Goal: Task Accomplishment & Management: Manage account settings

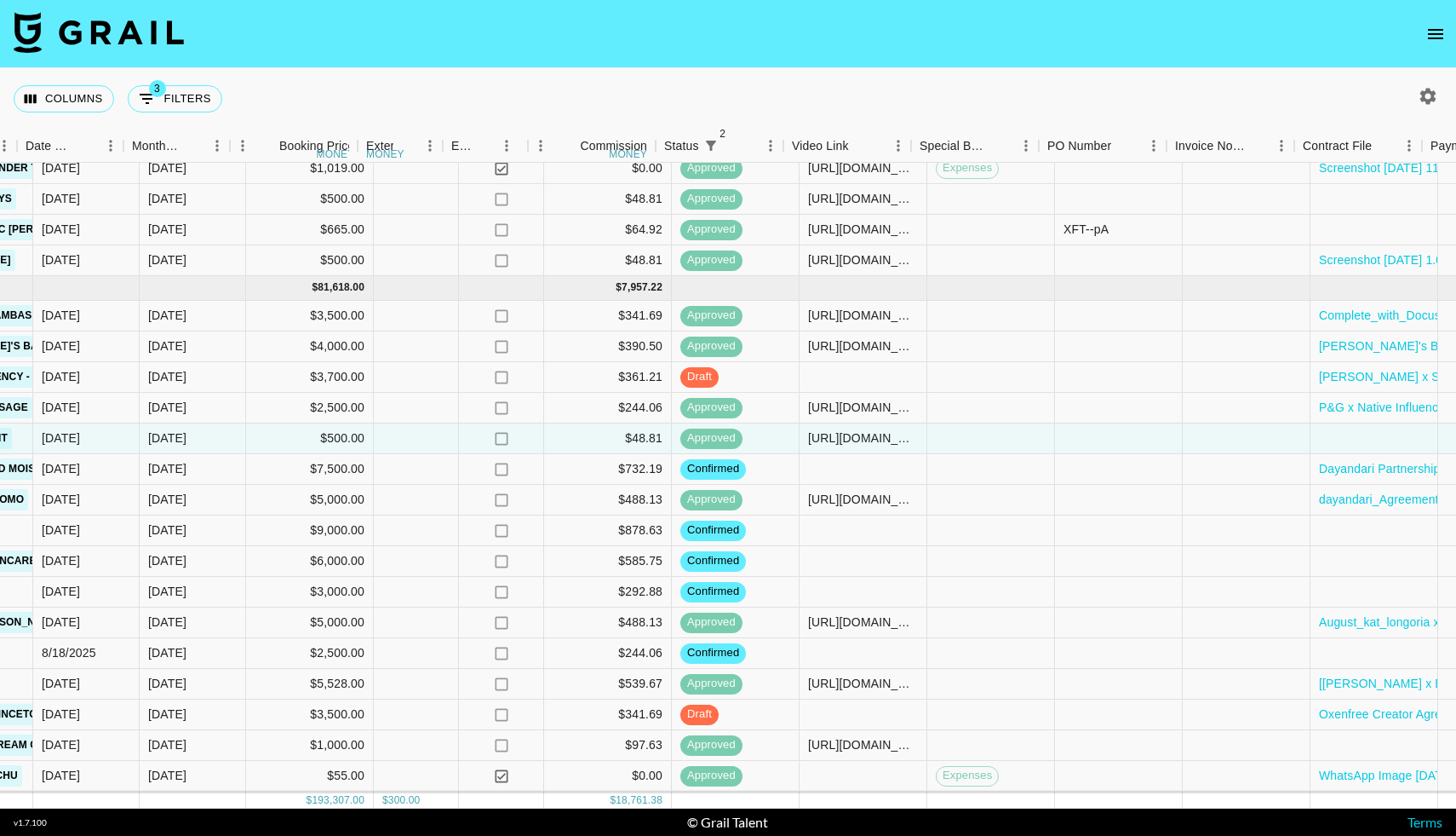
scroll to position [1439, 935]
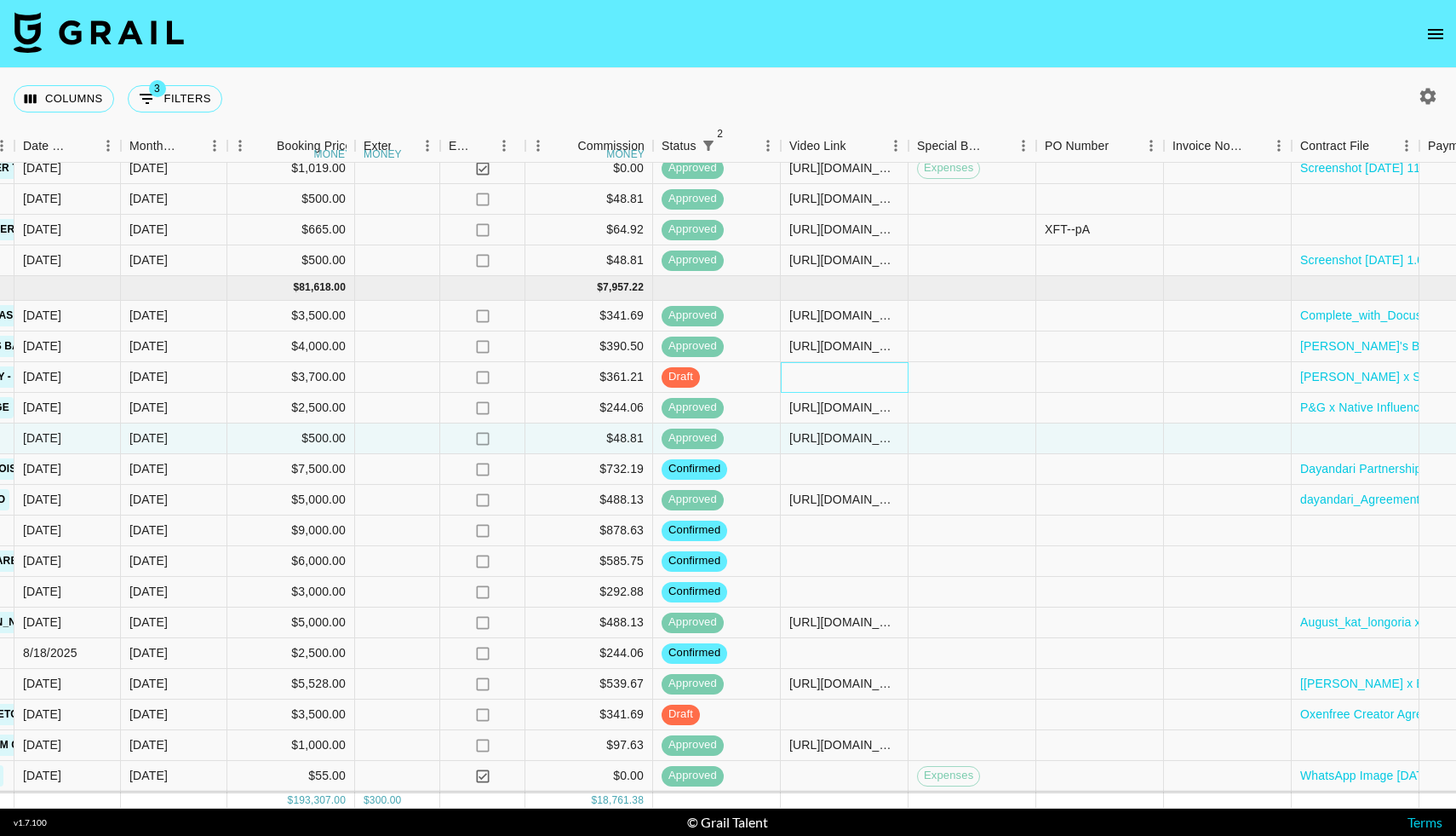
click at [805, 379] on div at bounding box center [844, 377] width 128 height 30
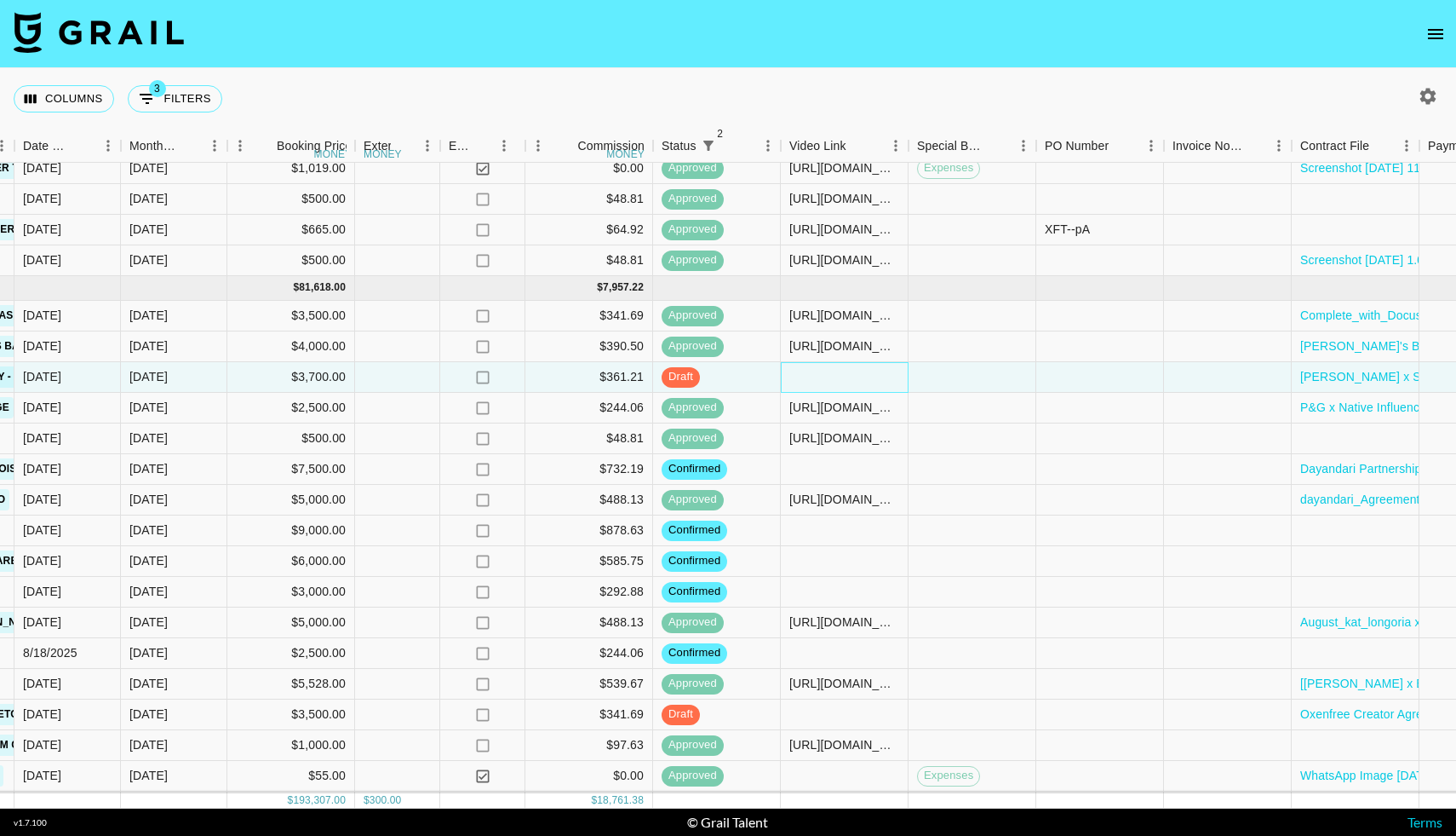
click at [805, 379] on div at bounding box center [844, 377] width 128 height 30
type input "[URL][DOMAIN_NAME]"
click at [939, 374] on div at bounding box center [972, 377] width 128 height 30
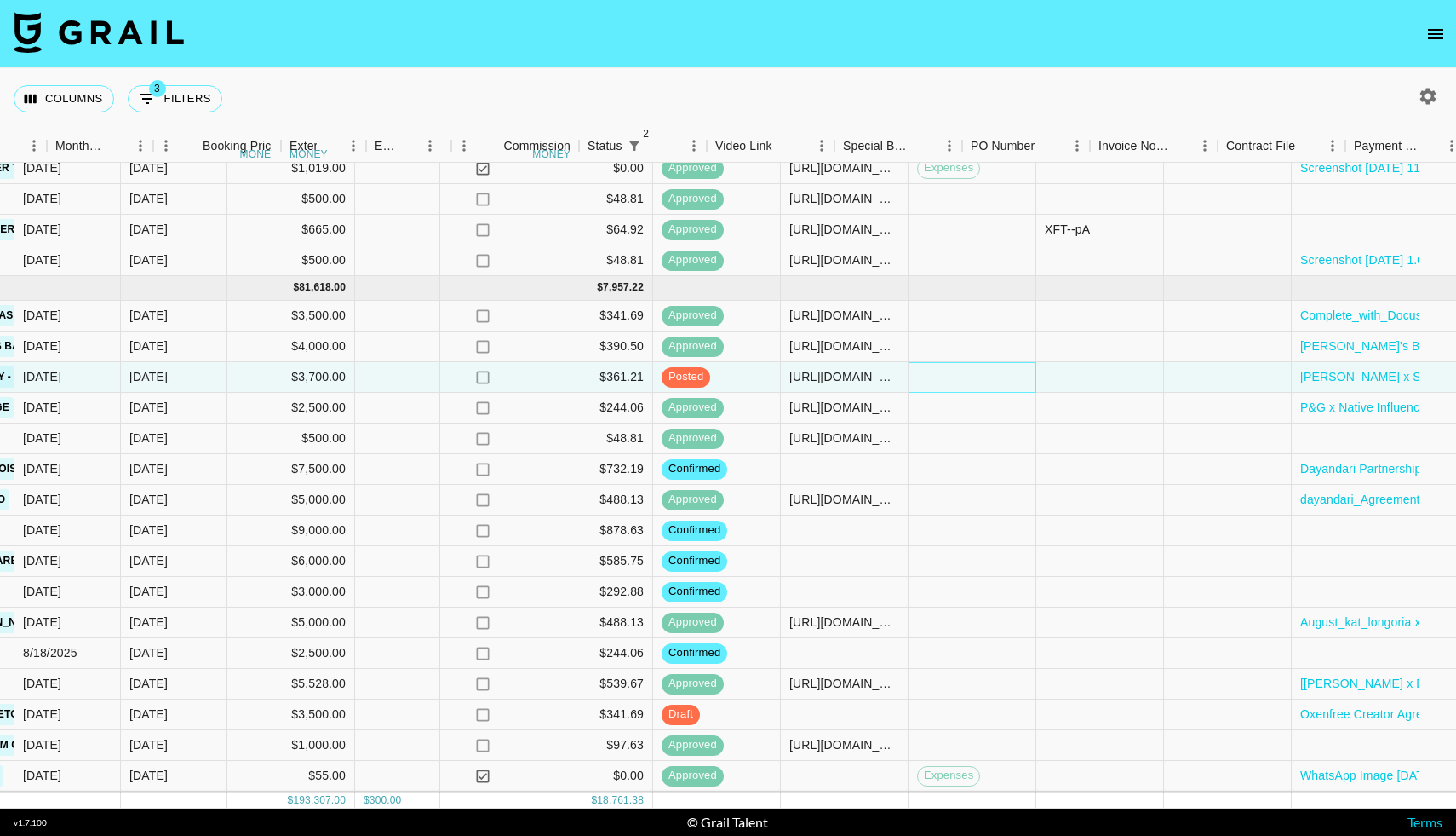
scroll to position [1439, 1349]
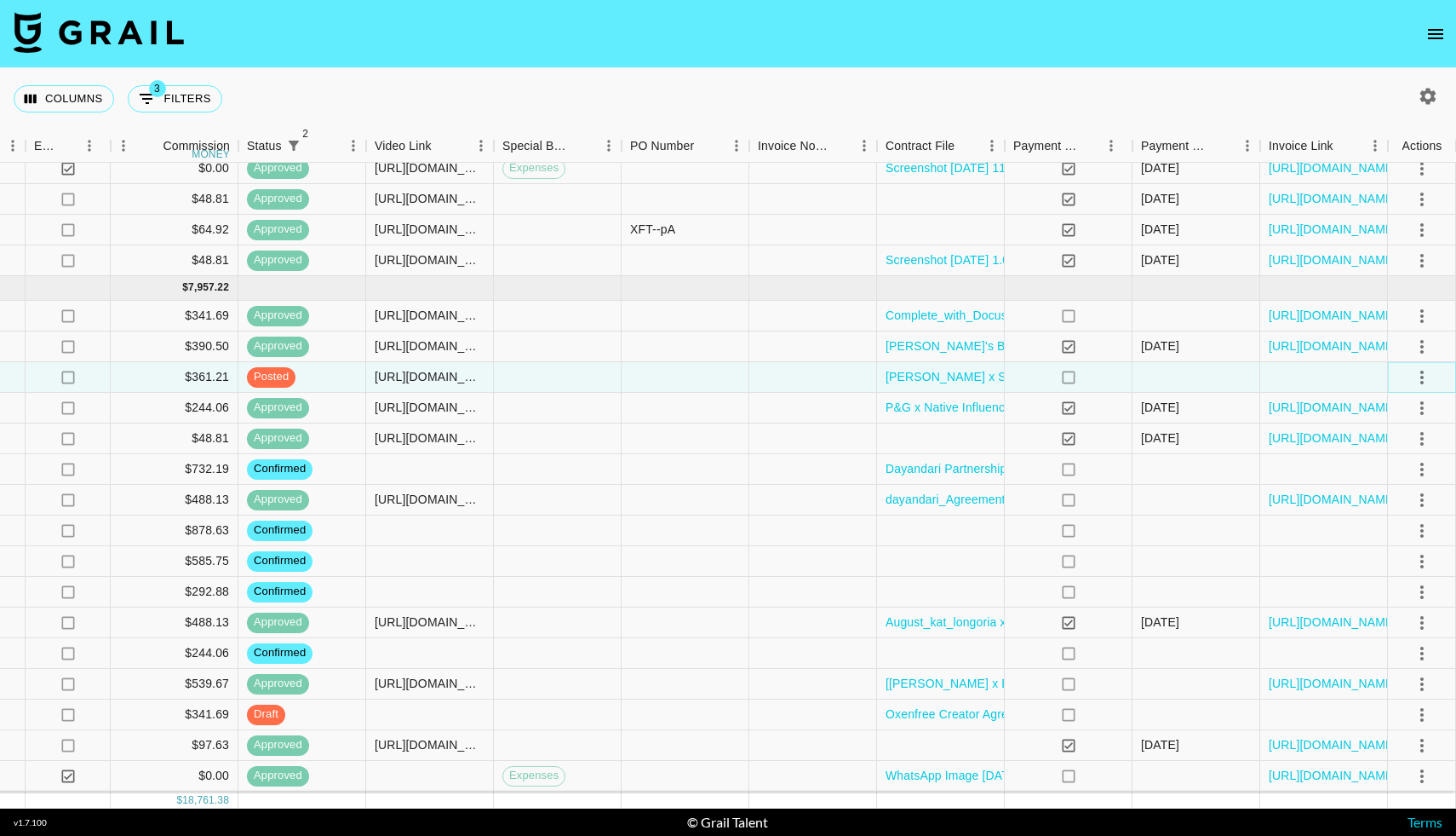
click at [1424, 374] on icon "select merge strategy" at bounding box center [1422, 377] width 21 height 21
click at [1361, 524] on li "Approve" at bounding box center [1400, 536] width 111 height 30
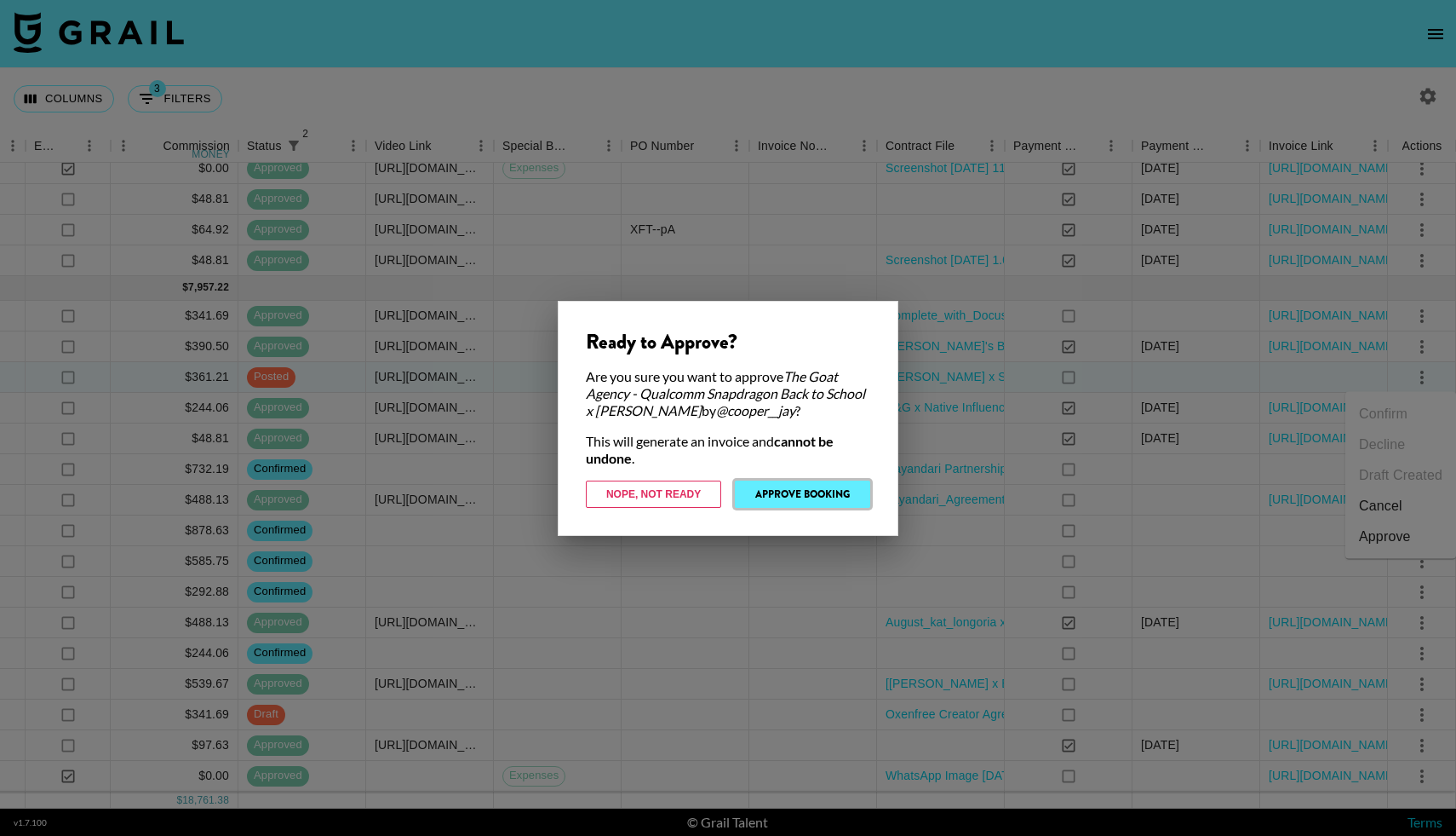
click at [819, 483] on button "Approve Booking" at bounding box center [802, 494] width 135 height 27
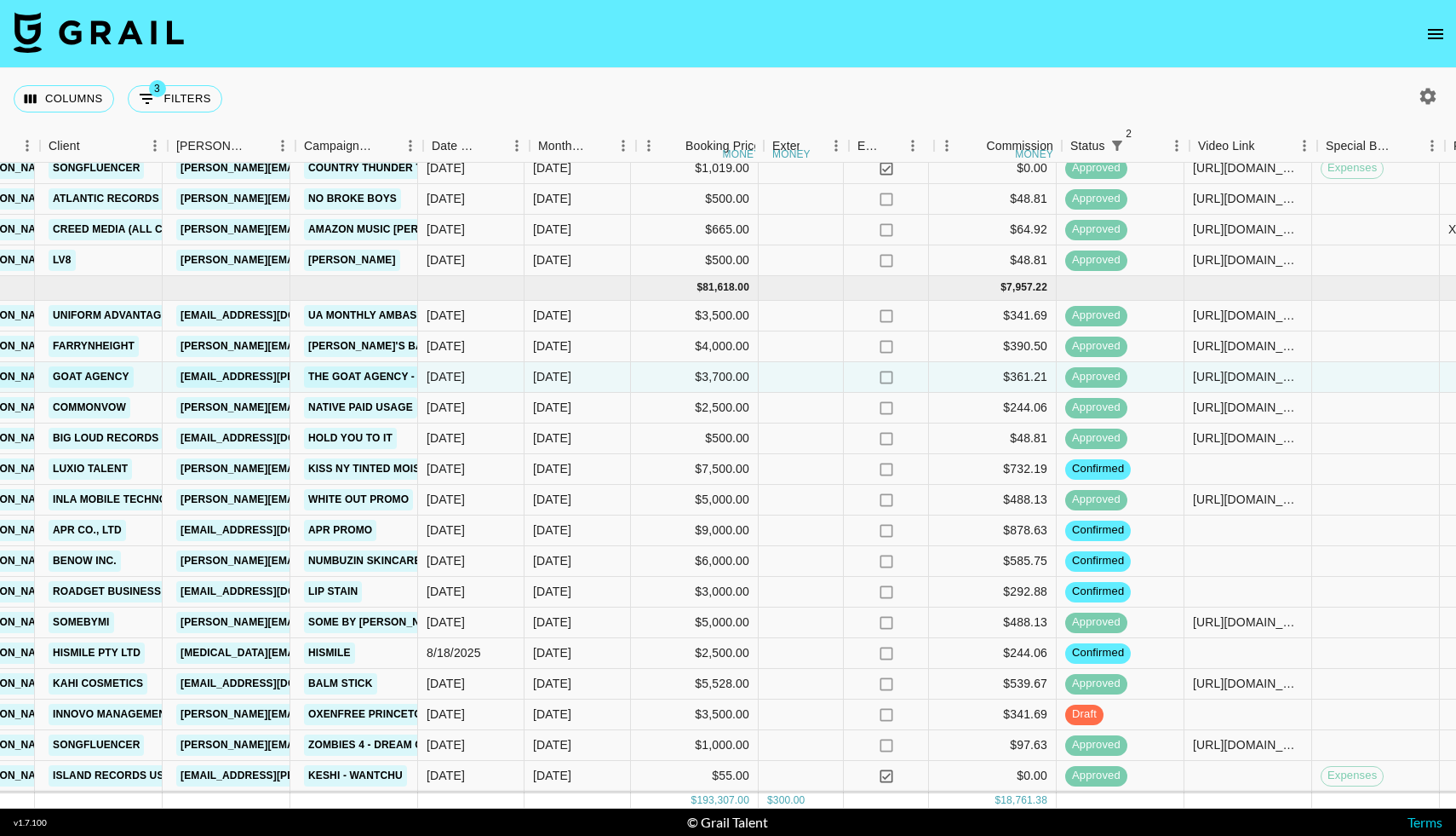
scroll to position [1439, 526]
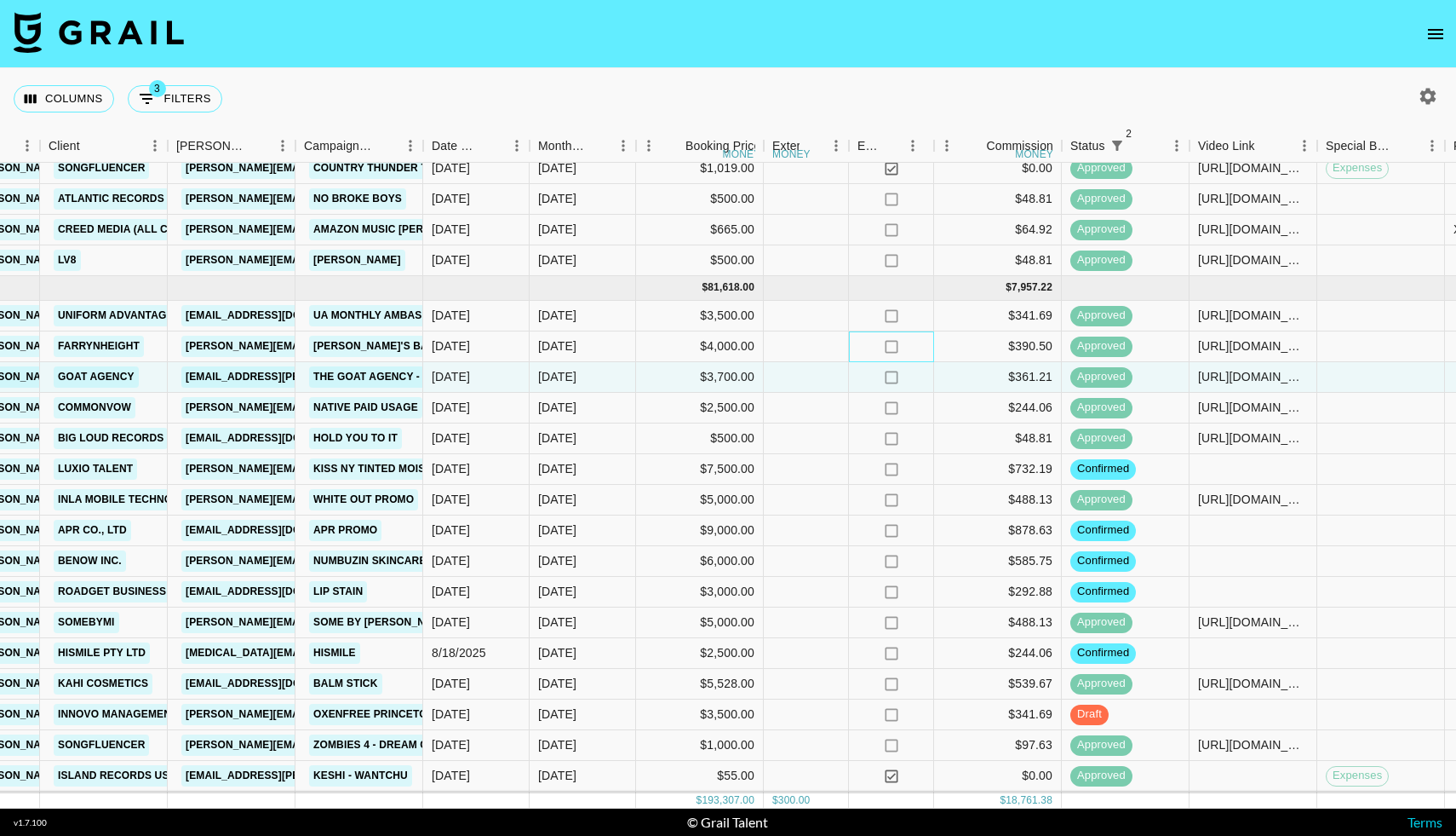
click at [908, 349] on div "no" at bounding box center [891, 347] width 85 height 30
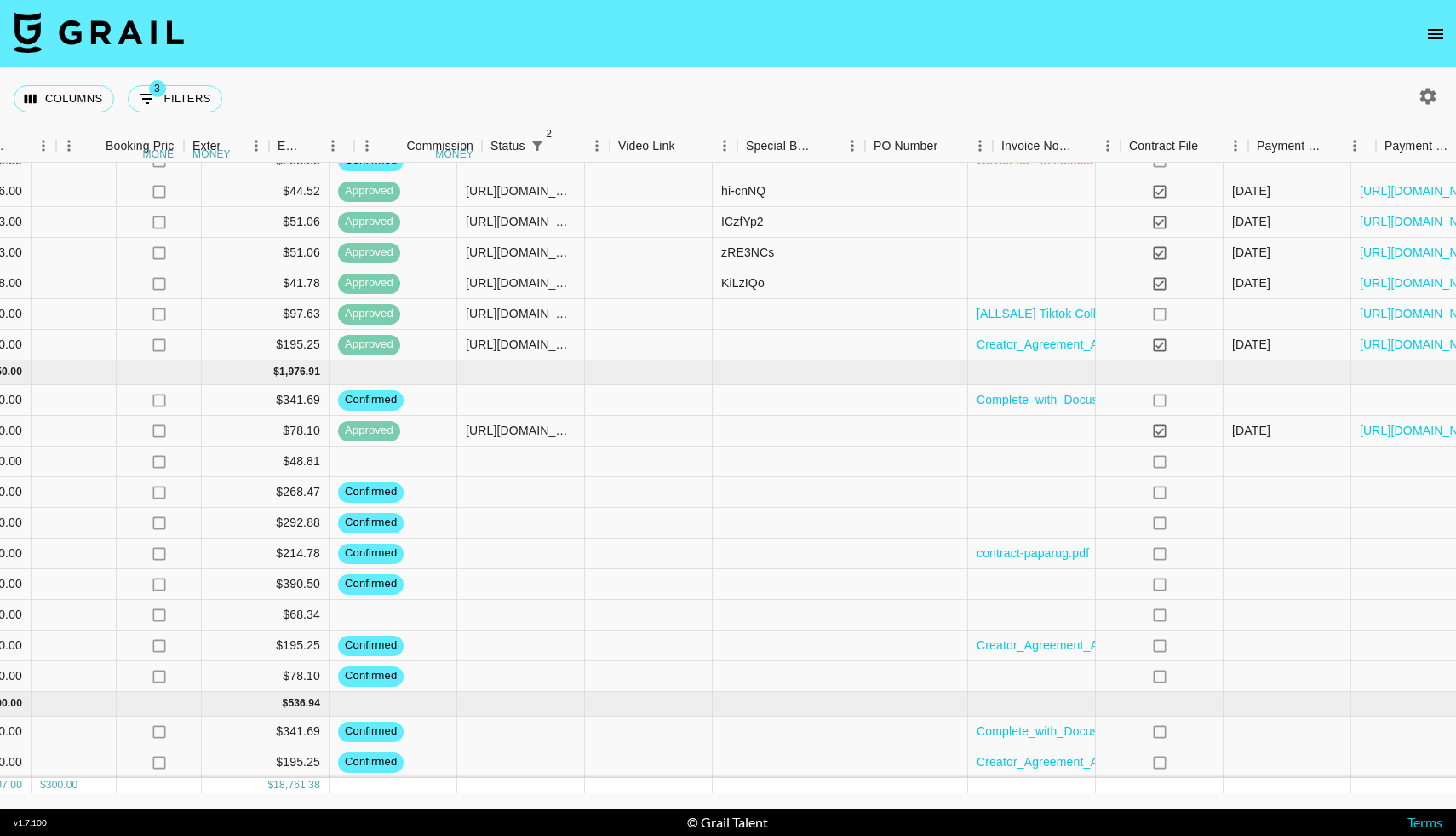
scroll to position [2268, 1349]
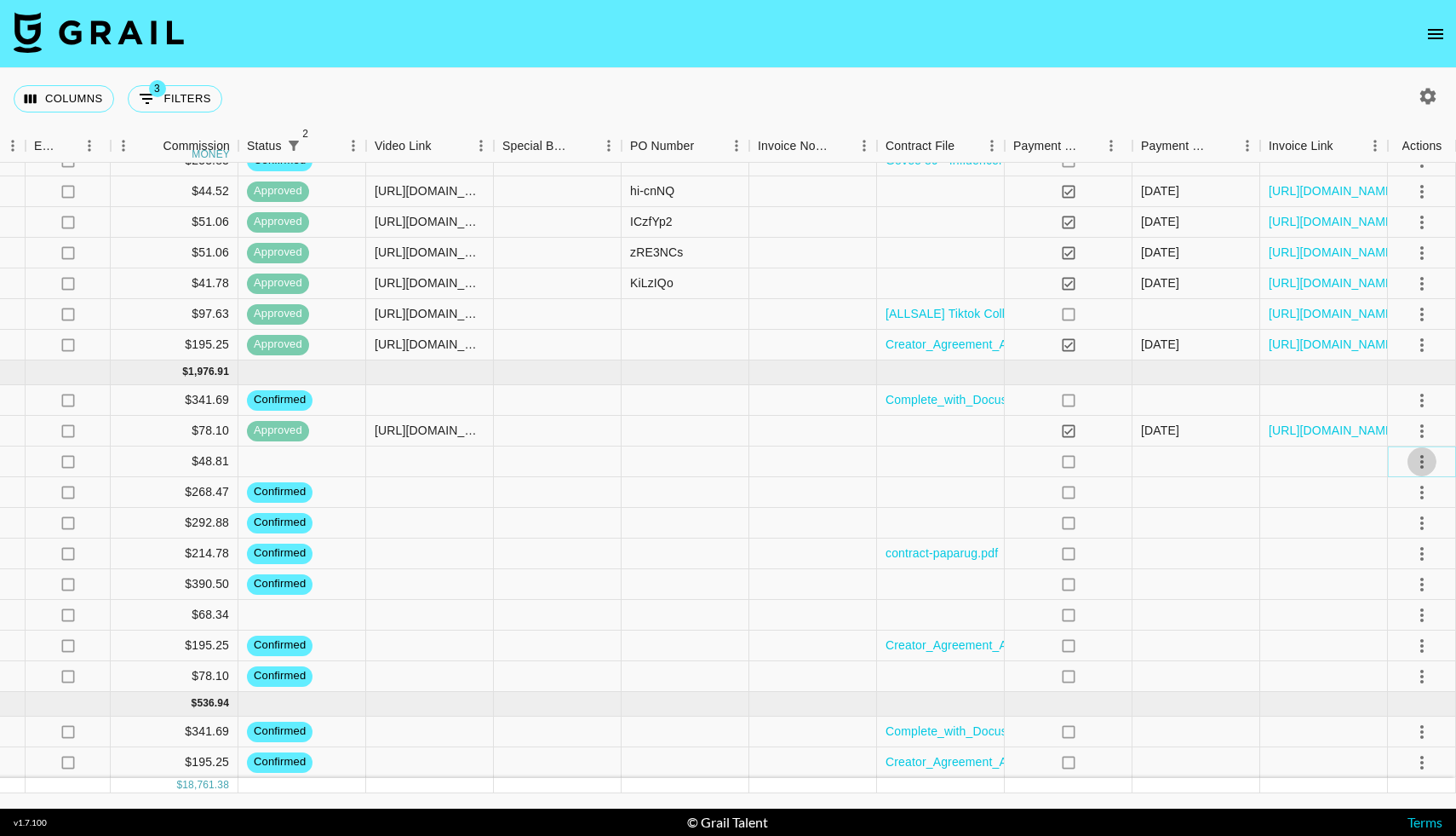
click at [1420, 457] on icon "select merge strategy" at bounding box center [1422, 462] width 4 height 13
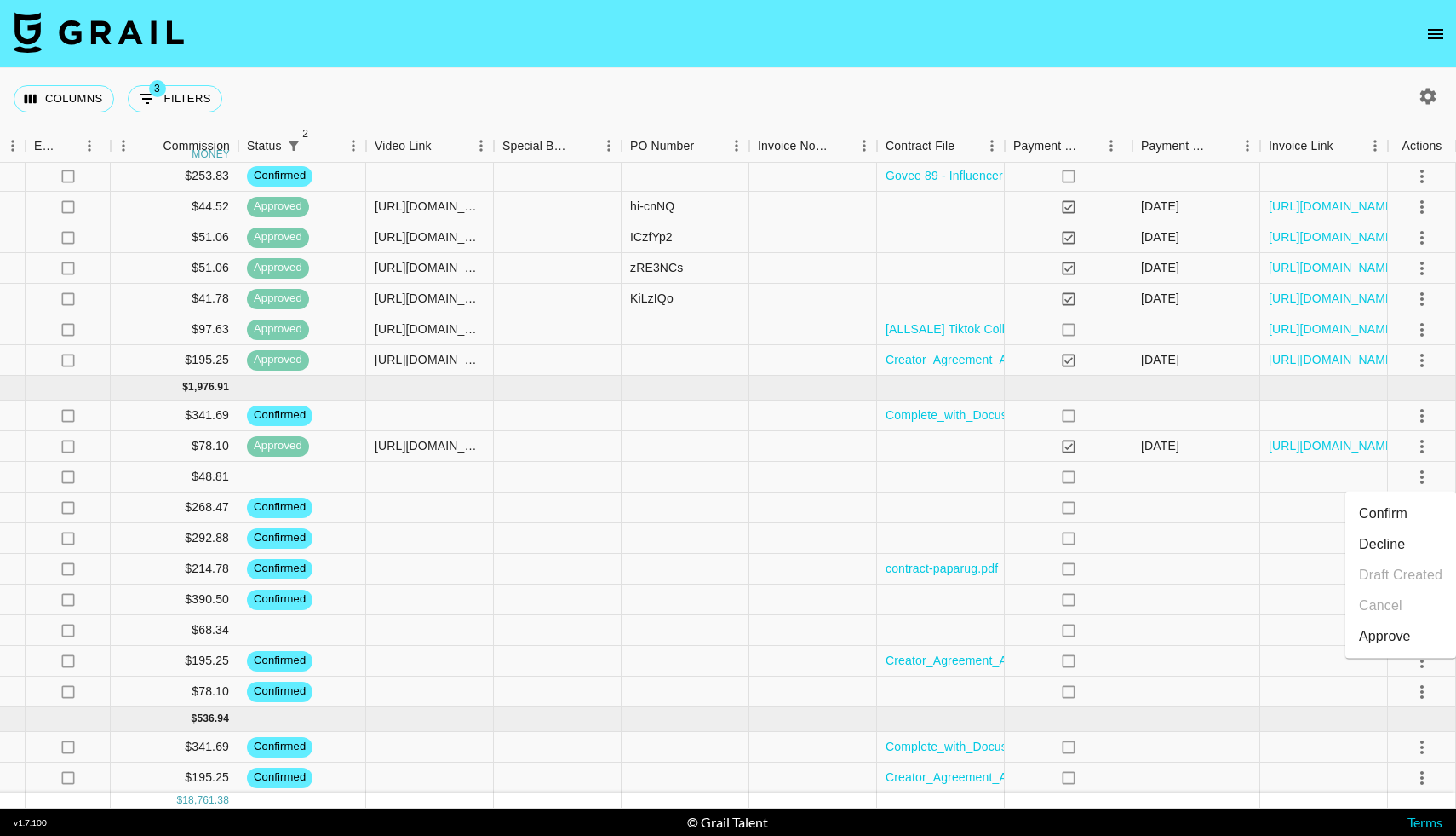
click at [1366, 503] on li "Confirm" at bounding box center [1400, 514] width 111 height 30
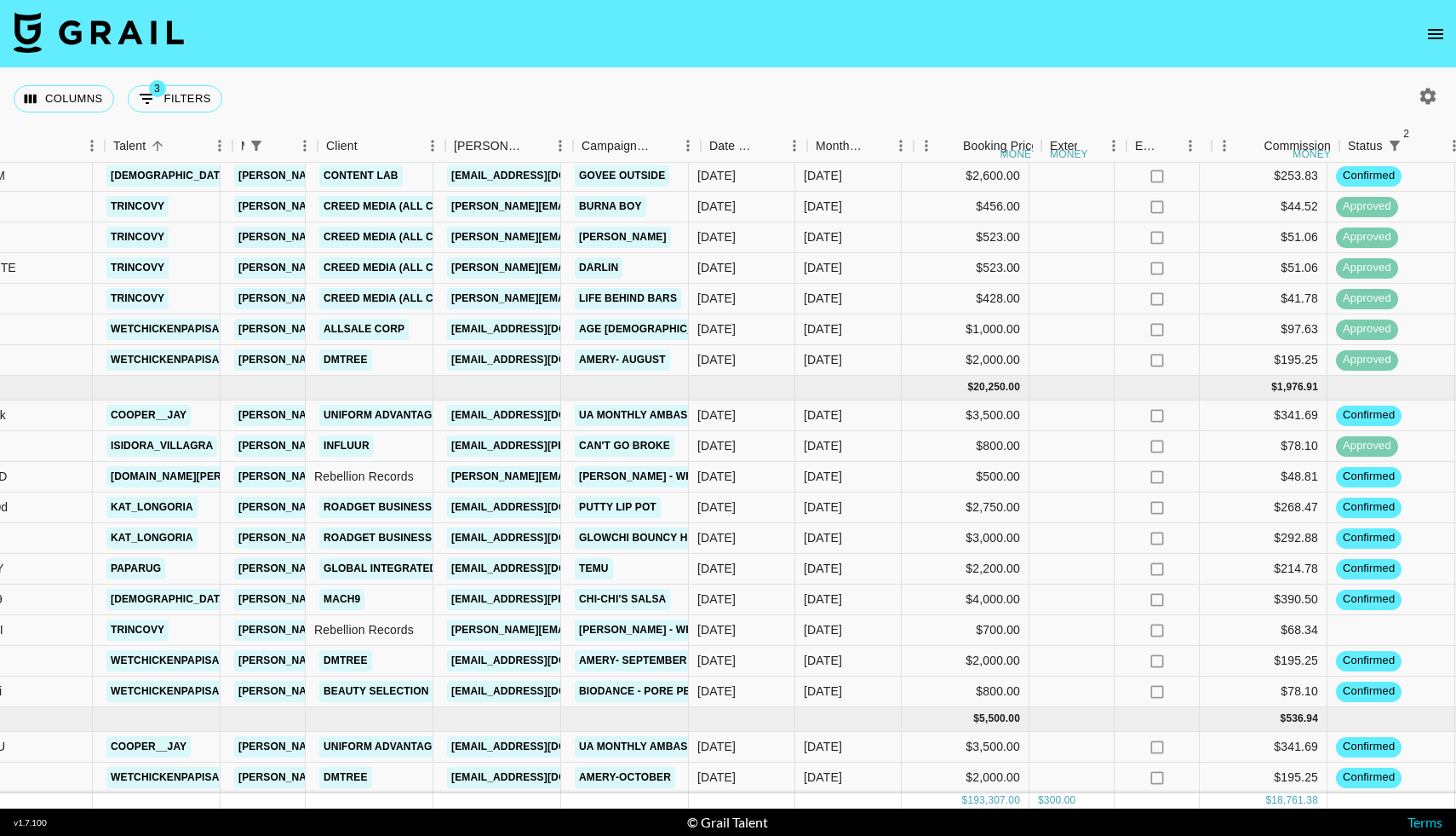
scroll to position [2253, 248]
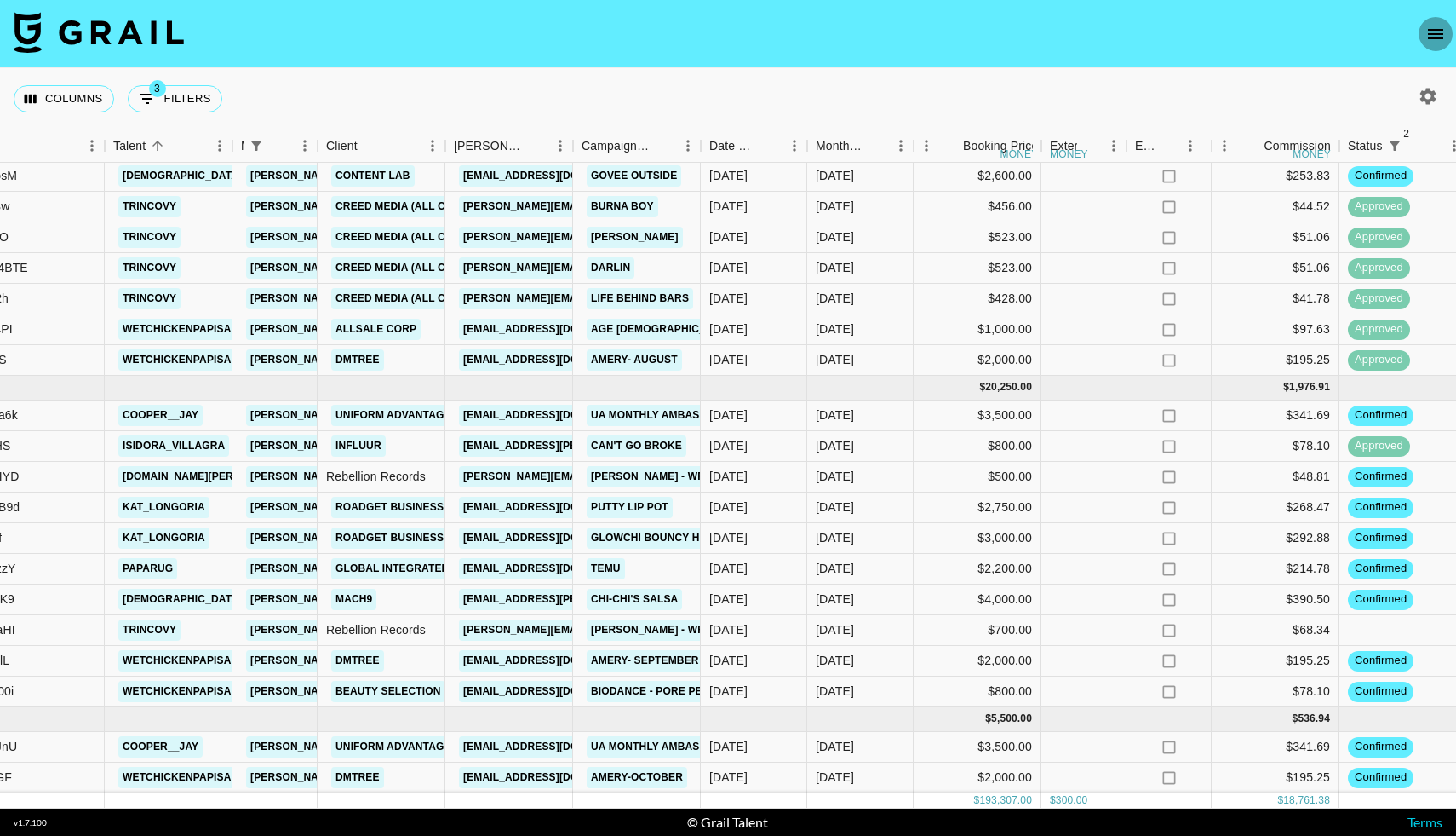
click at [1438, 26] on icon "open drawer" at bounding box center [1435, 34] width 21 height 21
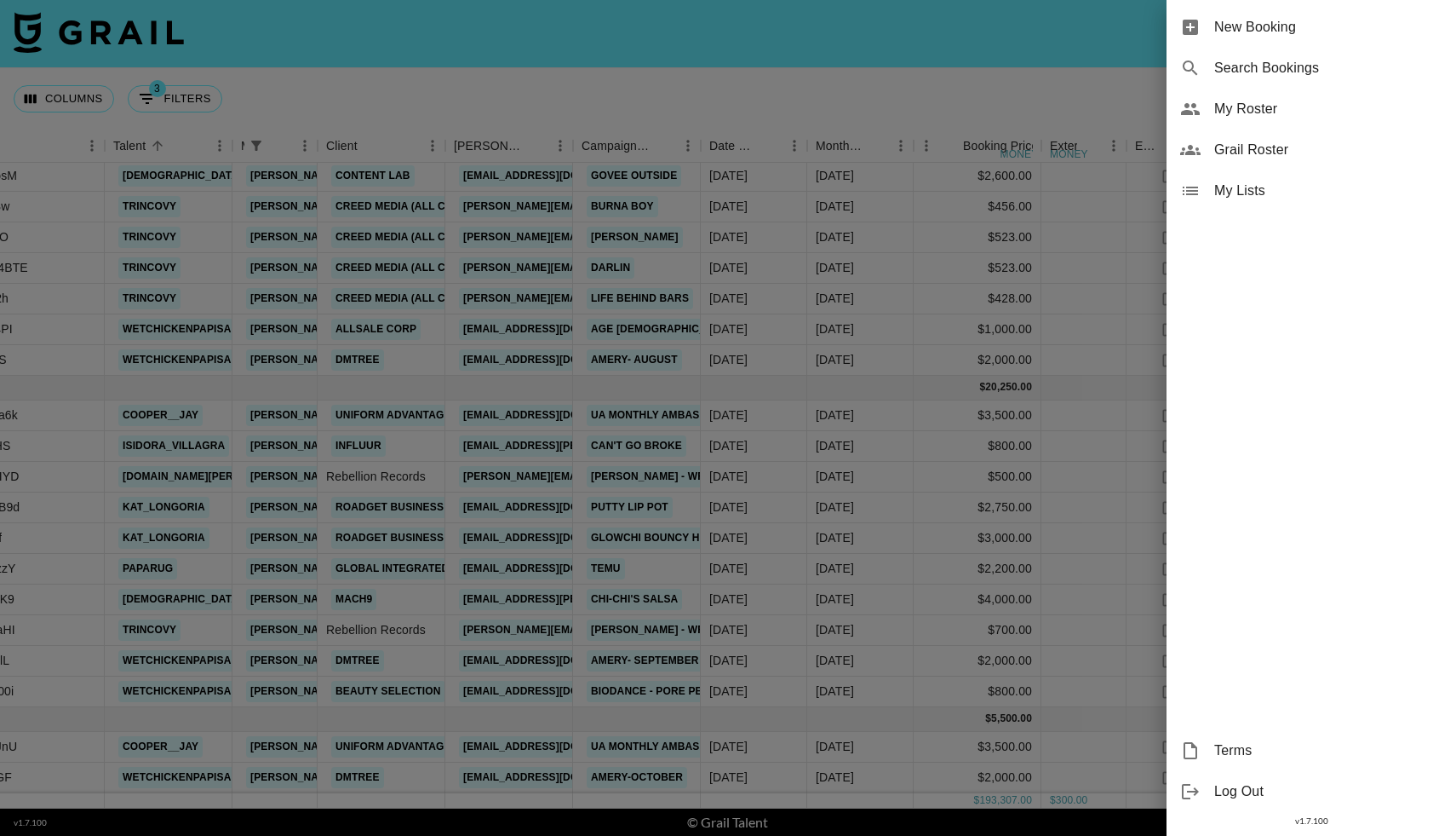
click at [1235, 113] on span "My Roster" at bounding box center [1328, 109] width 228 height 21
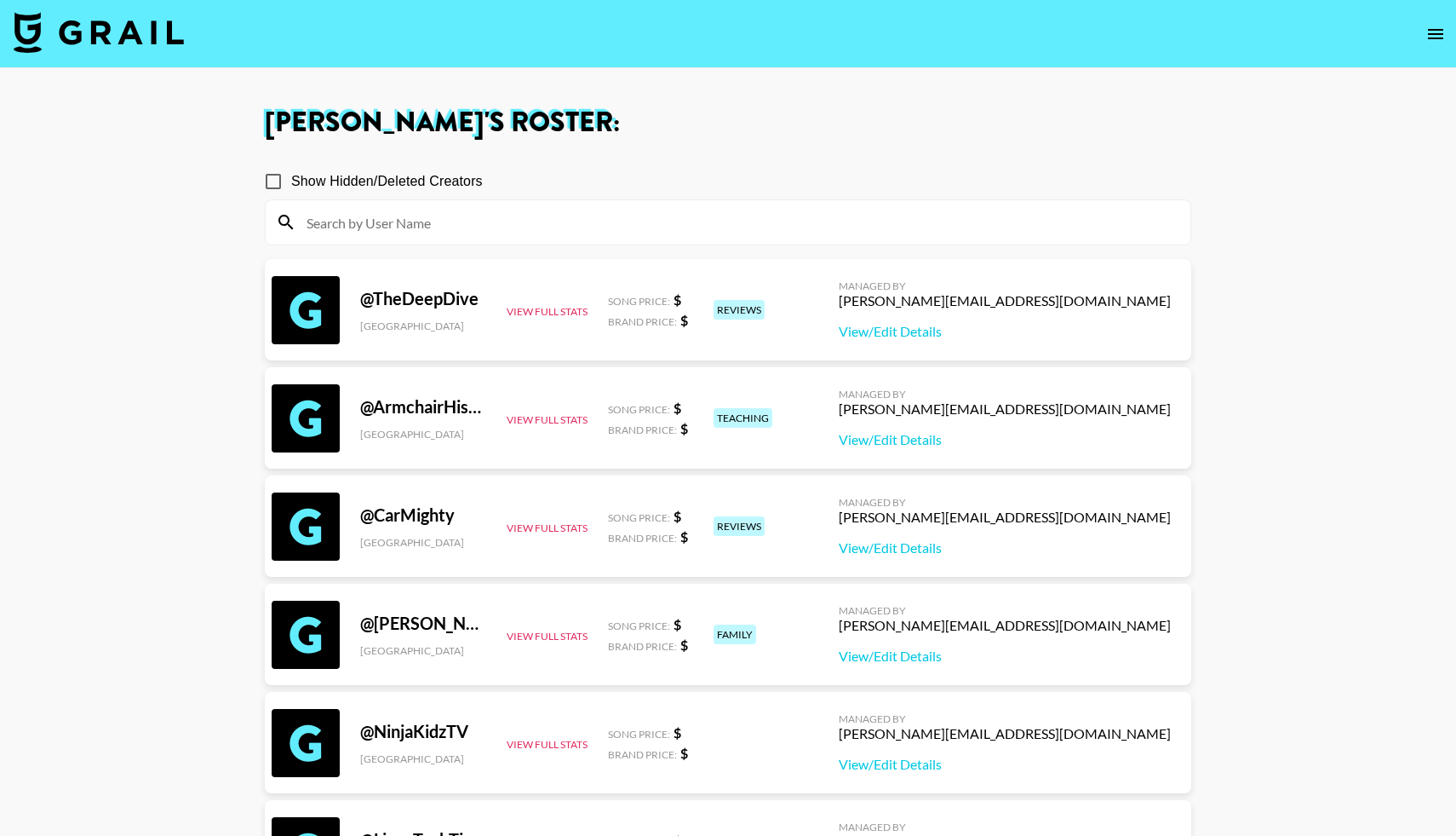
click at [441, 227] on input at bounding box center [738, 222] width 884 height 27
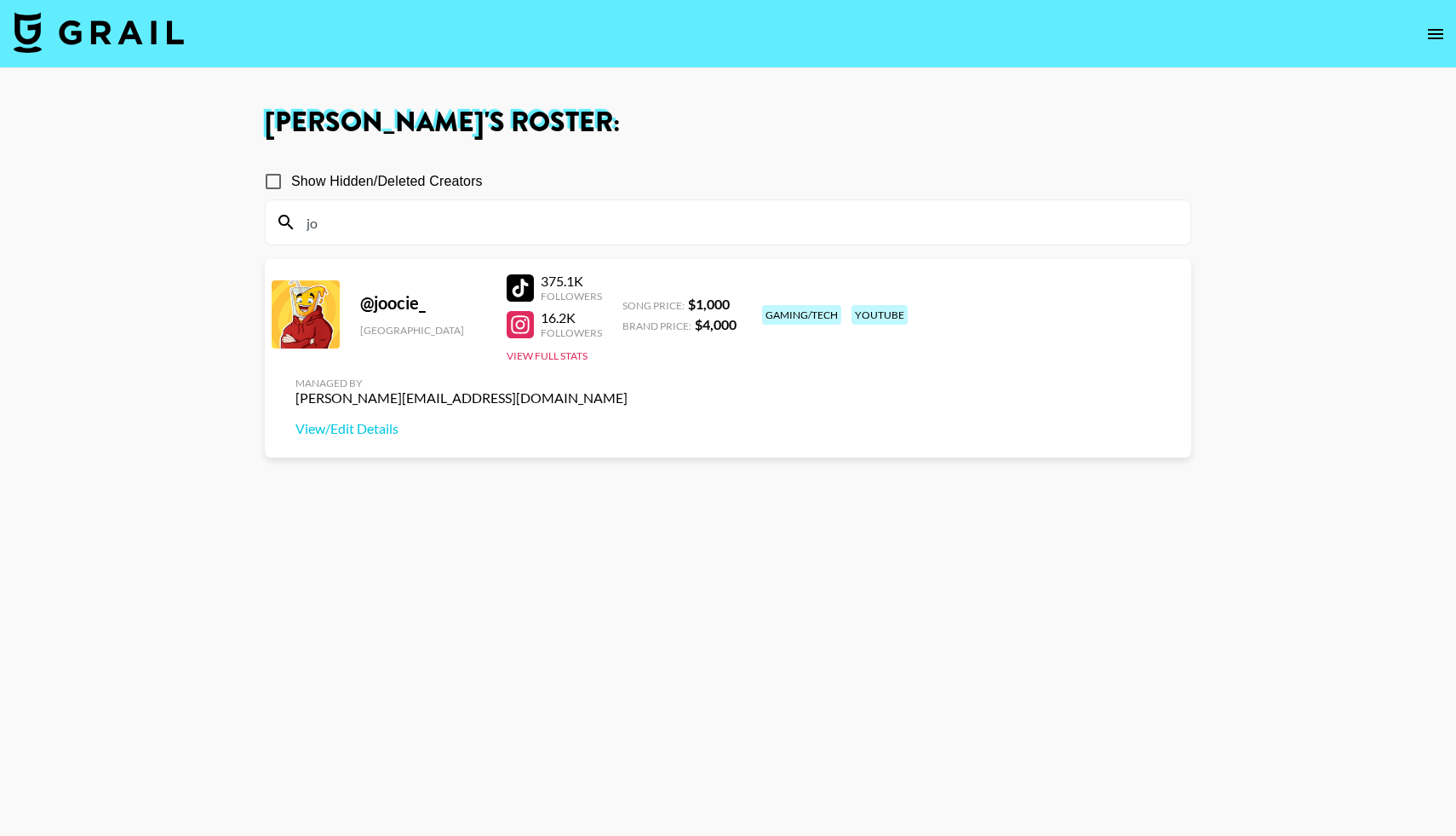
type input "j"
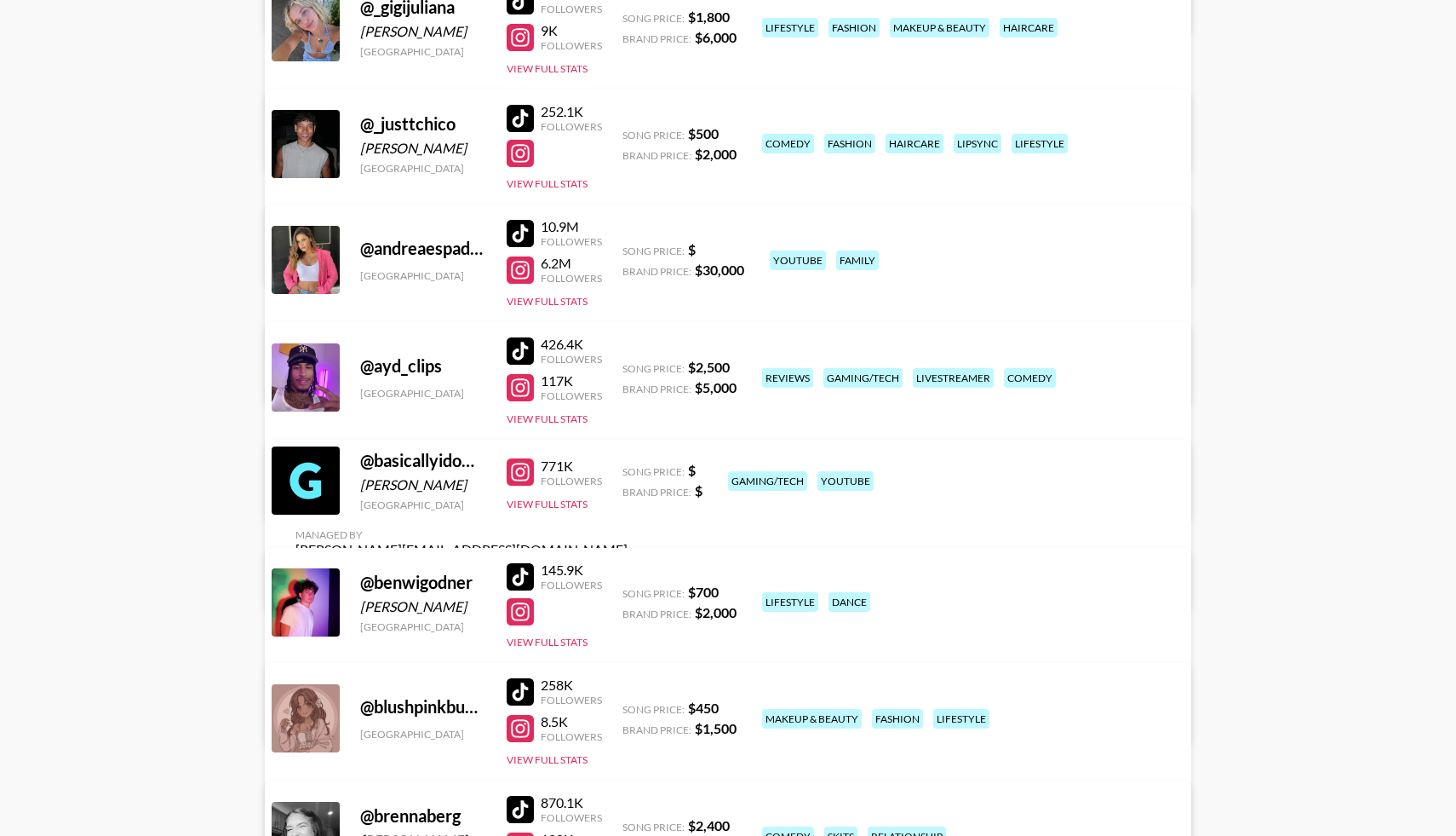
scroll to position [2360, 0]
click at [546, 416] on button "View Full Stats" at bounding box center [547, 419] width 81 height 12
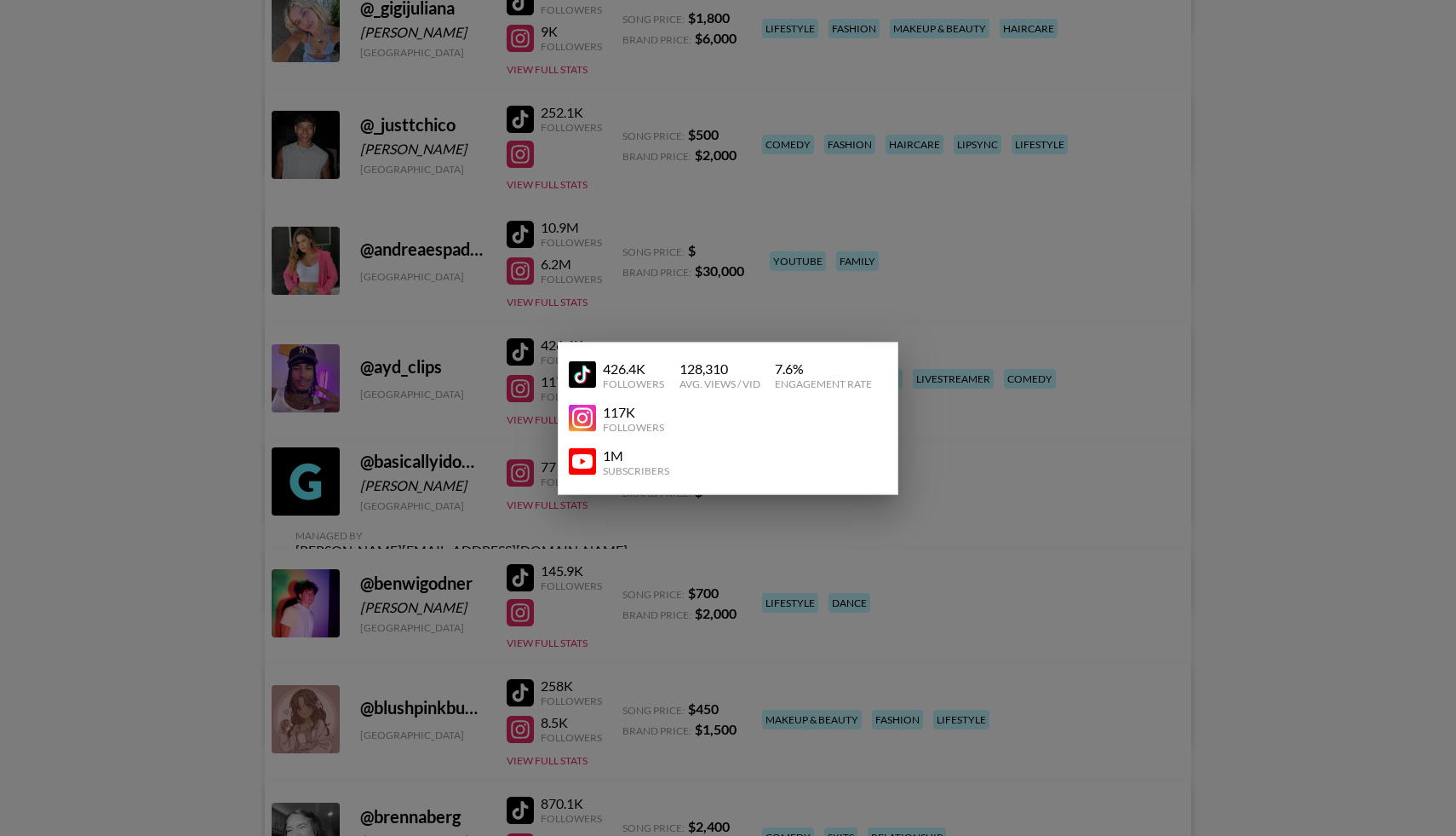
click at [591, 462] on img at bounding box center [582, 462] width 27 height 27
click at [169, 480] on div at bounding box center [728, 418] width 1456 height 836
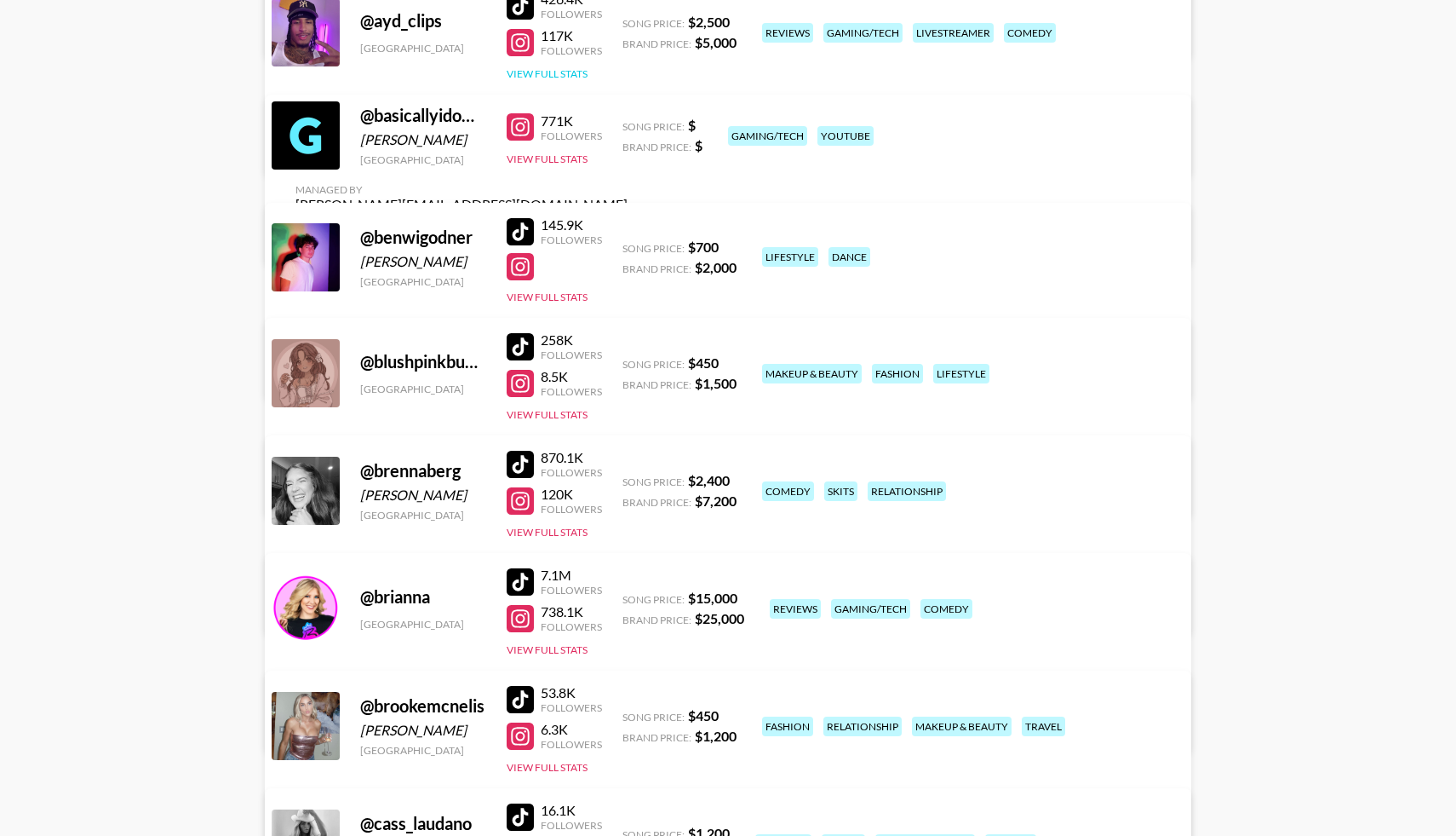
scroll to position [2710, 0]
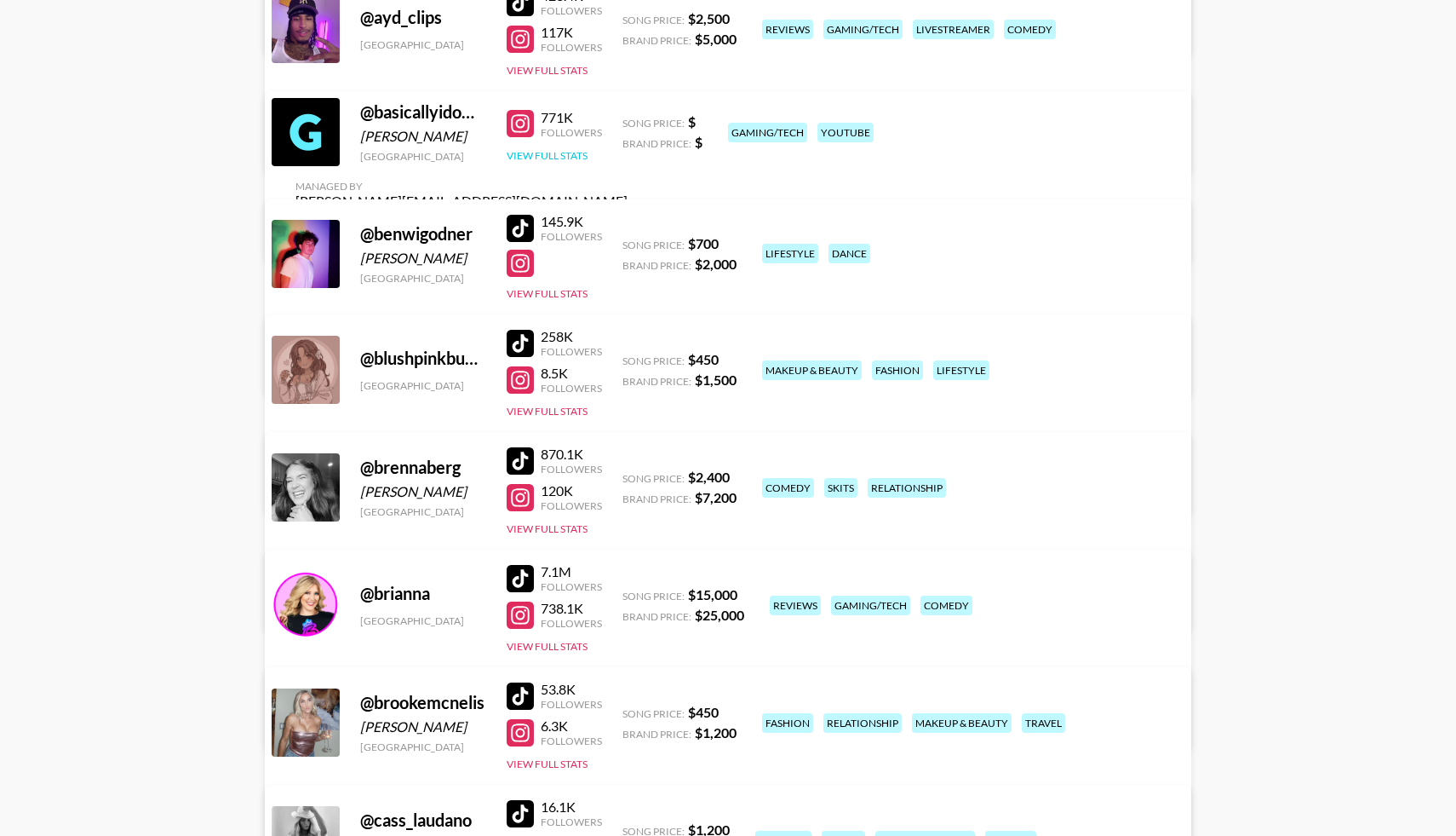
click at [567, 161] on button "View Full Stats" at bounding box center [547, 154] width 81 height 12
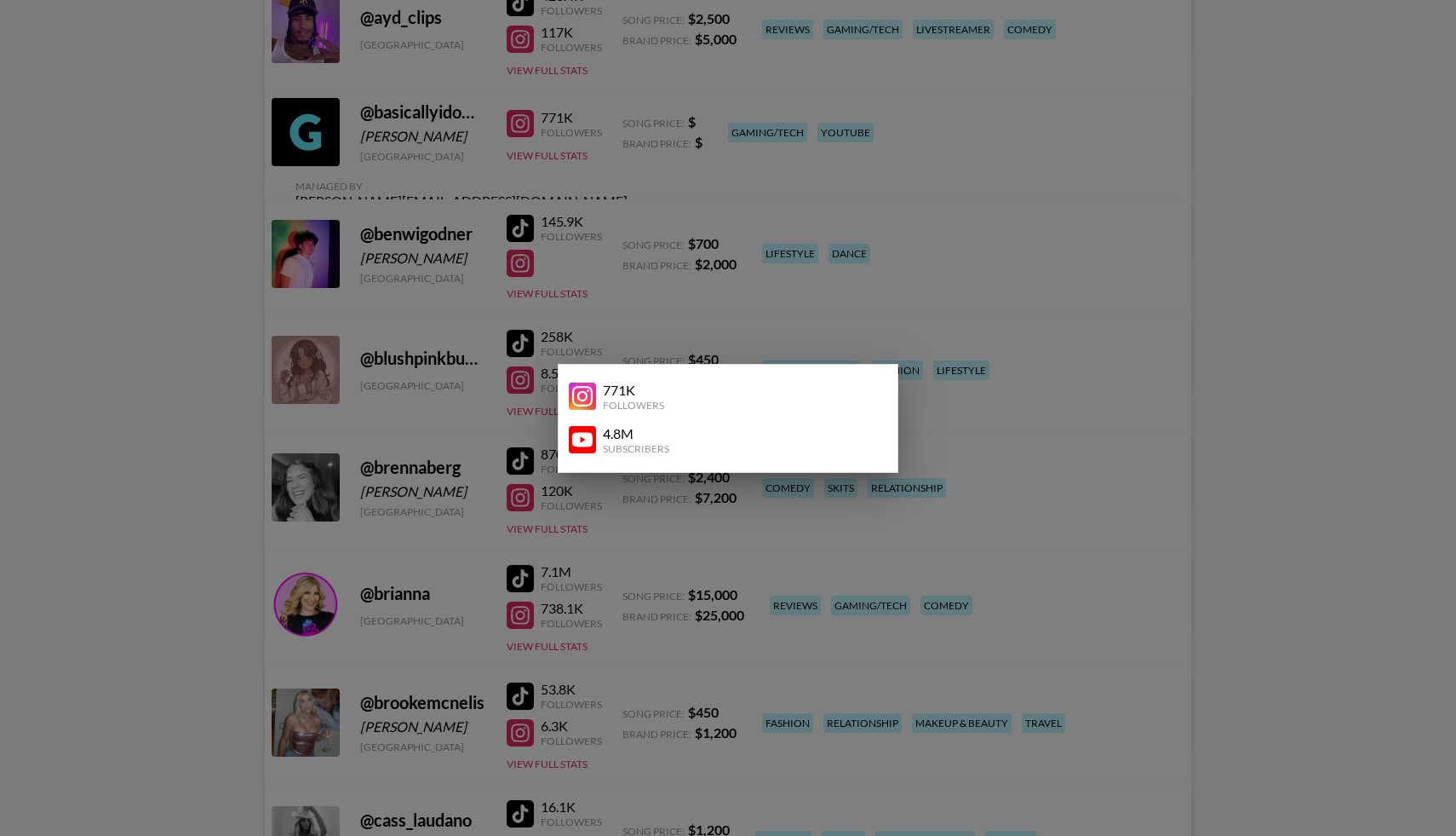
click at [586, 443] on img at bounding box center [582, 439] width 27 height 27
click at [243, 333] on div at bounding box center [728, 418] width 1456 height 836
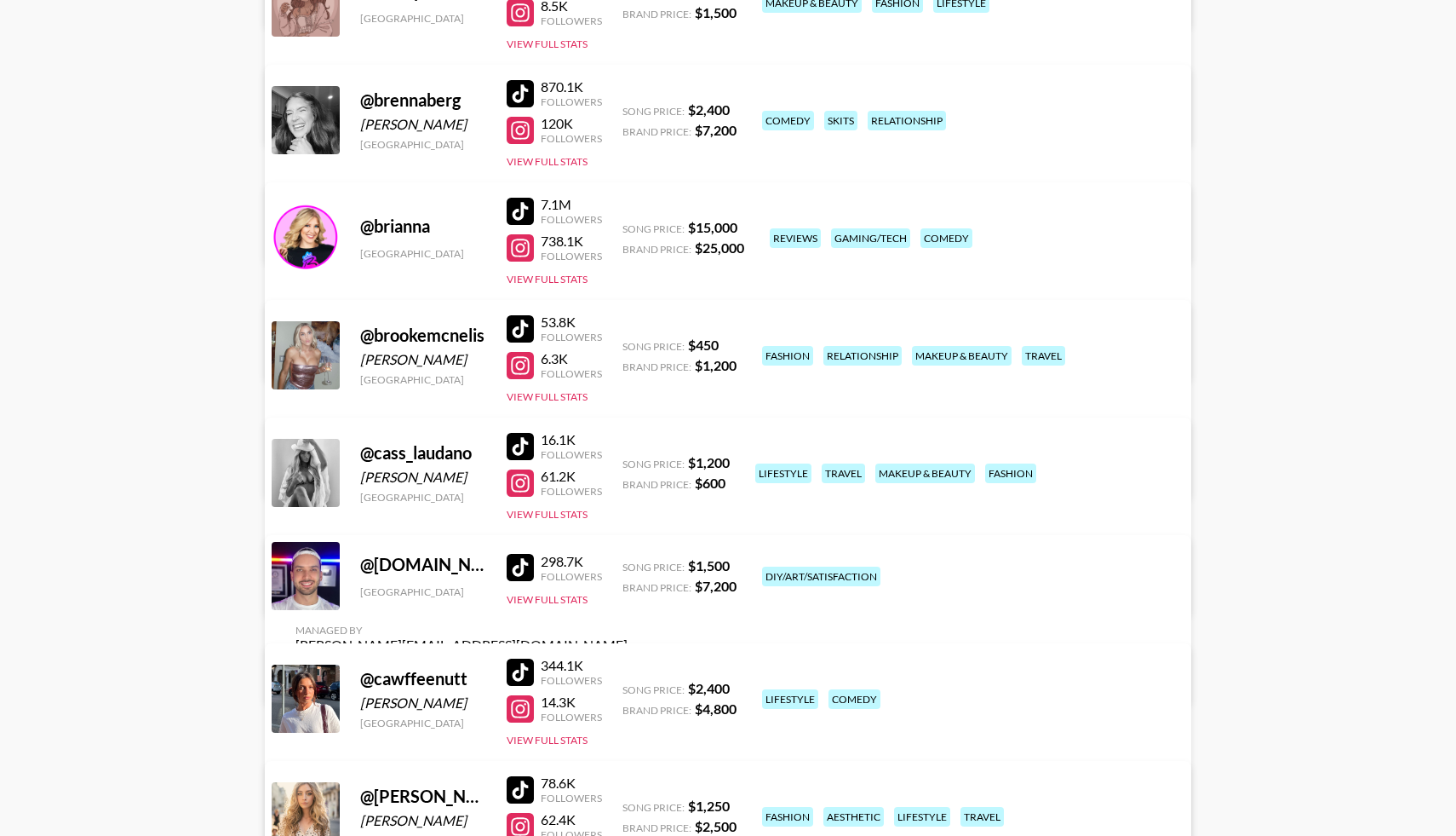
scroll to position [3080, 0]
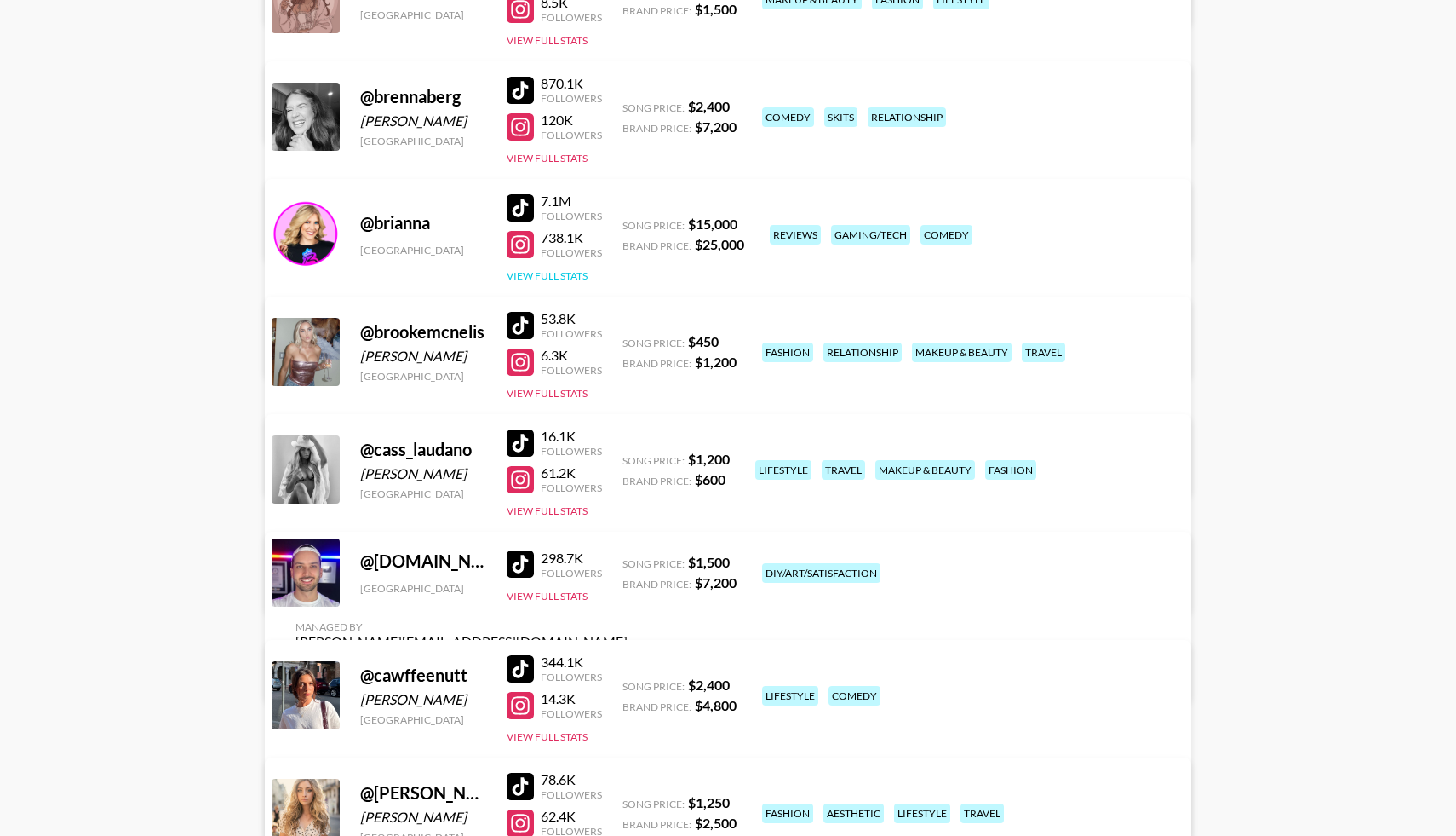
click at [546, 277] on button "View Full Stats" at bounding box center [547, 275] width 81 height 12
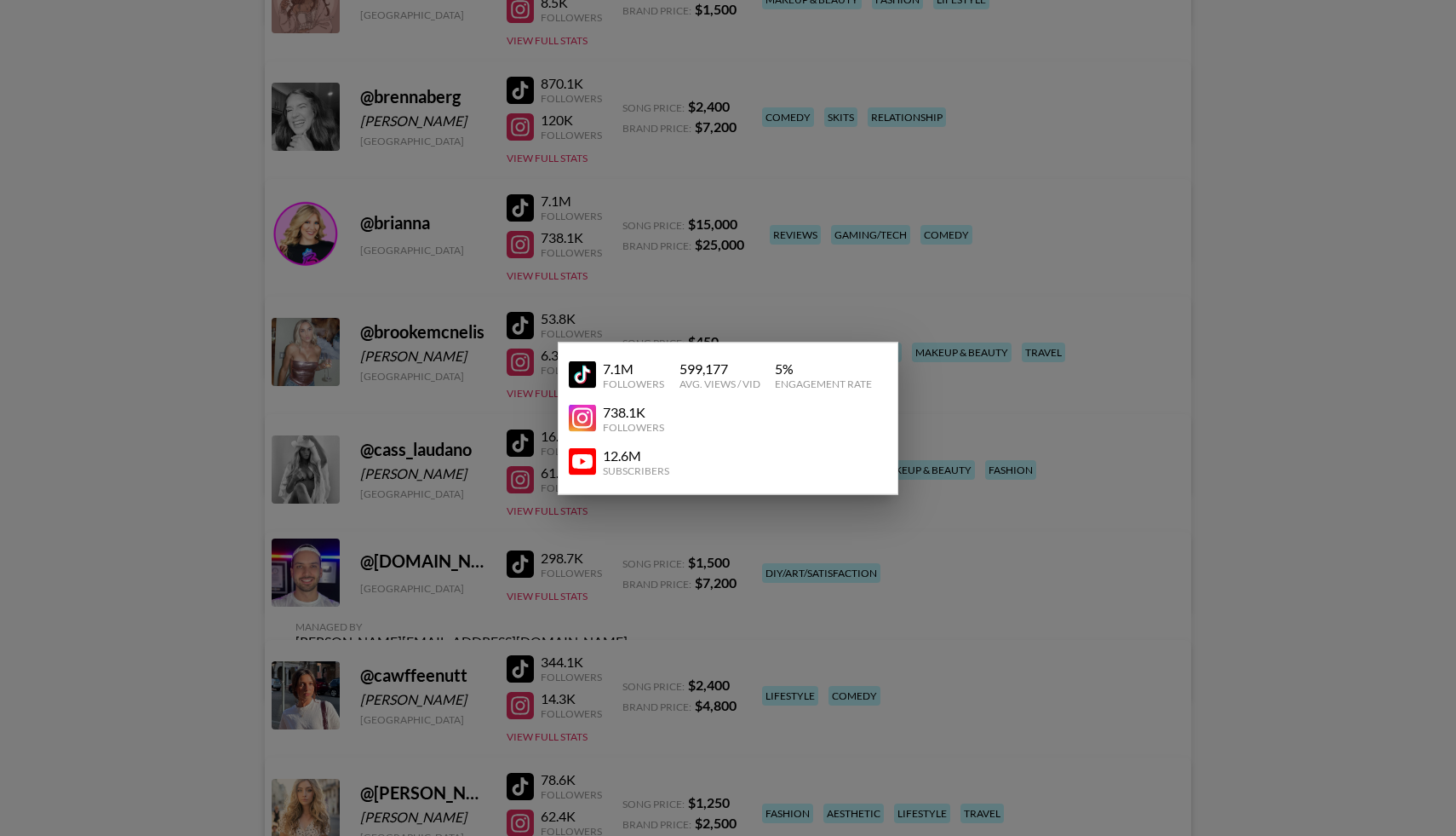
click at [579, 460] on img at bounding box center [582, 462] width 27 height 27
click at [196, 458] on div at bounding box center [728, 418] width 1456 height 836
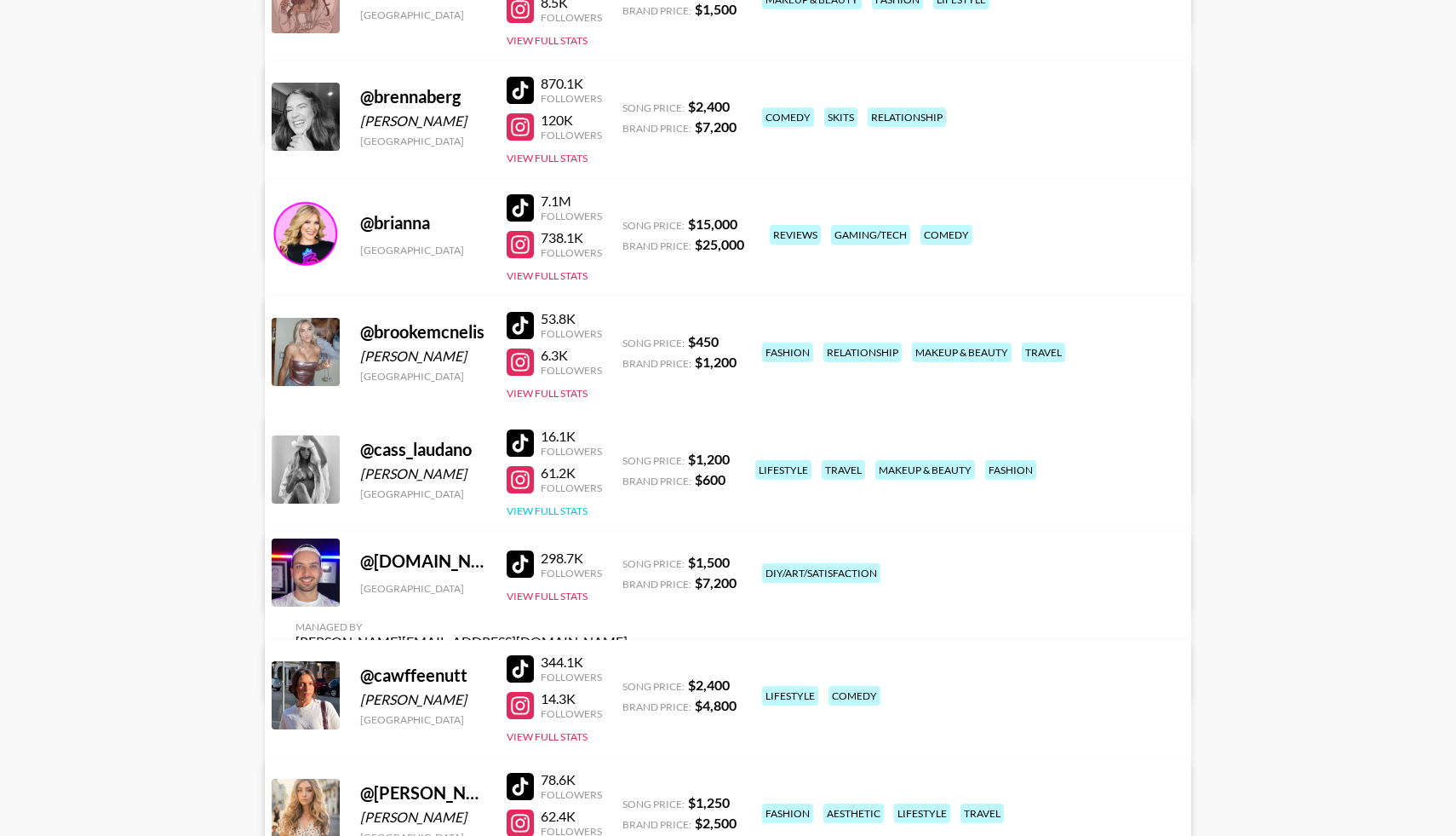
click at [542, 507] on button "View Full Stats" at bounding box center [547, 510] width 81 height 12
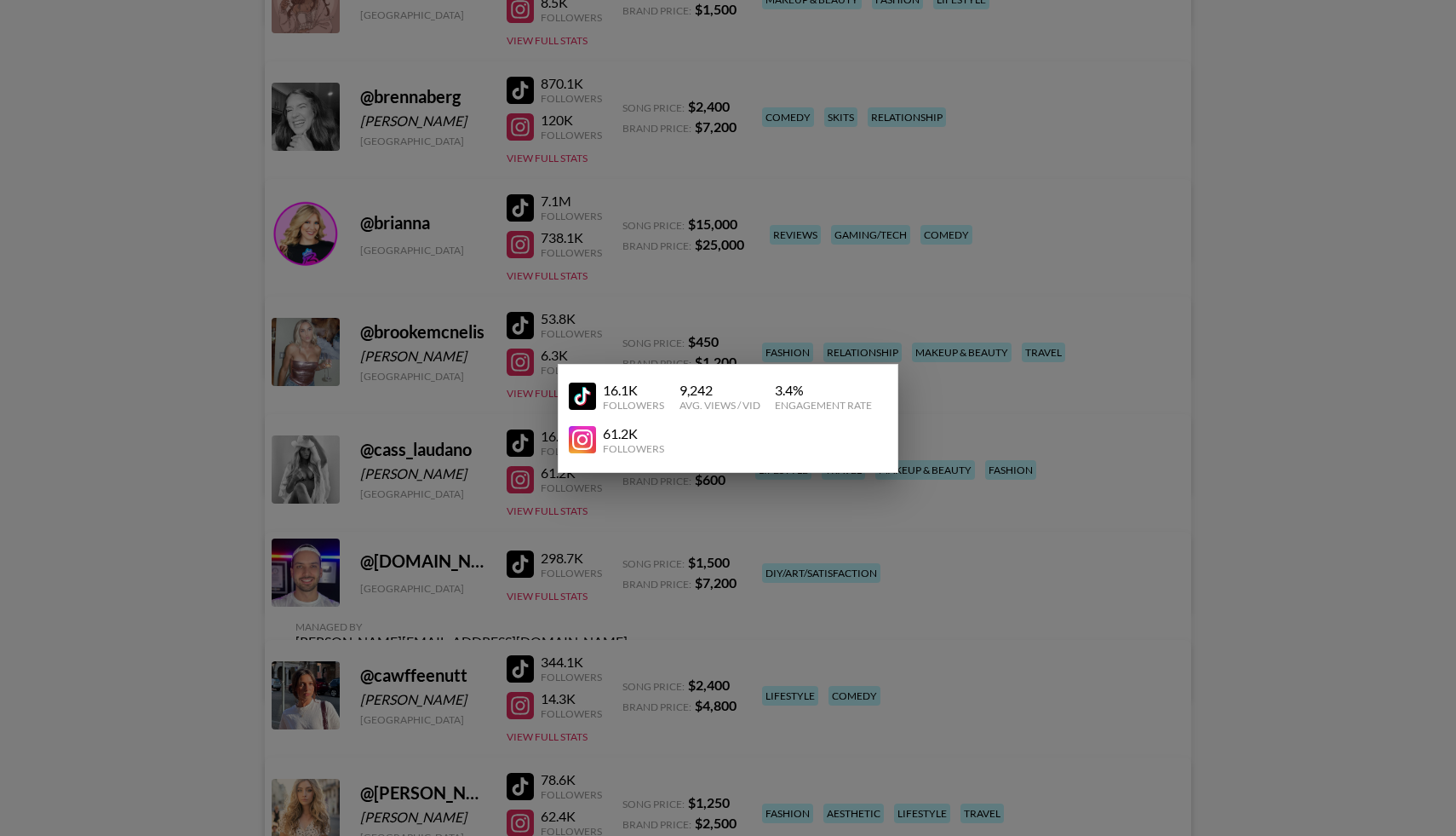
click at [99, 489] on div at bounding box center [728, 418] width 1456 height 836
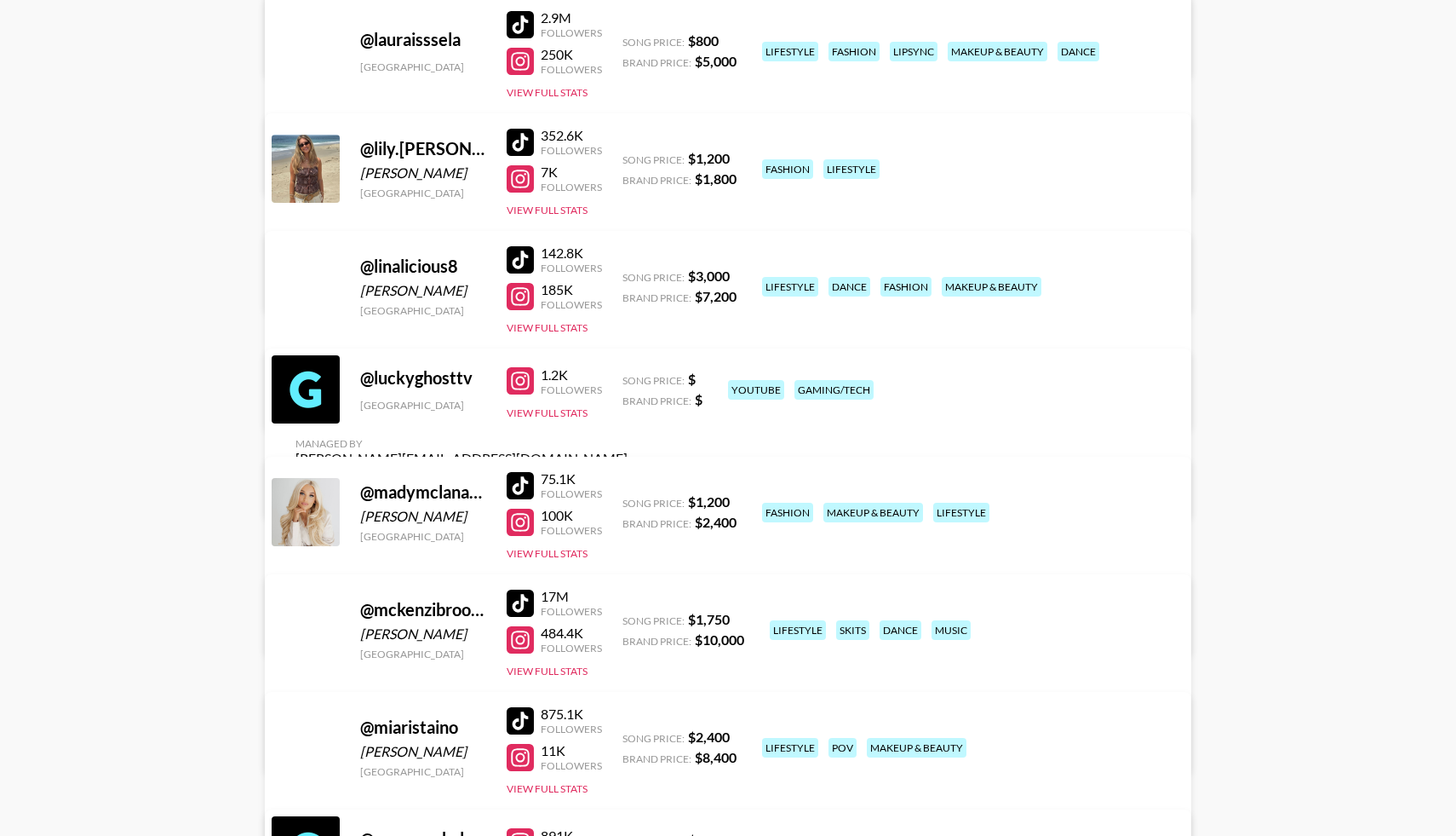
scroll to position [7365, 0]
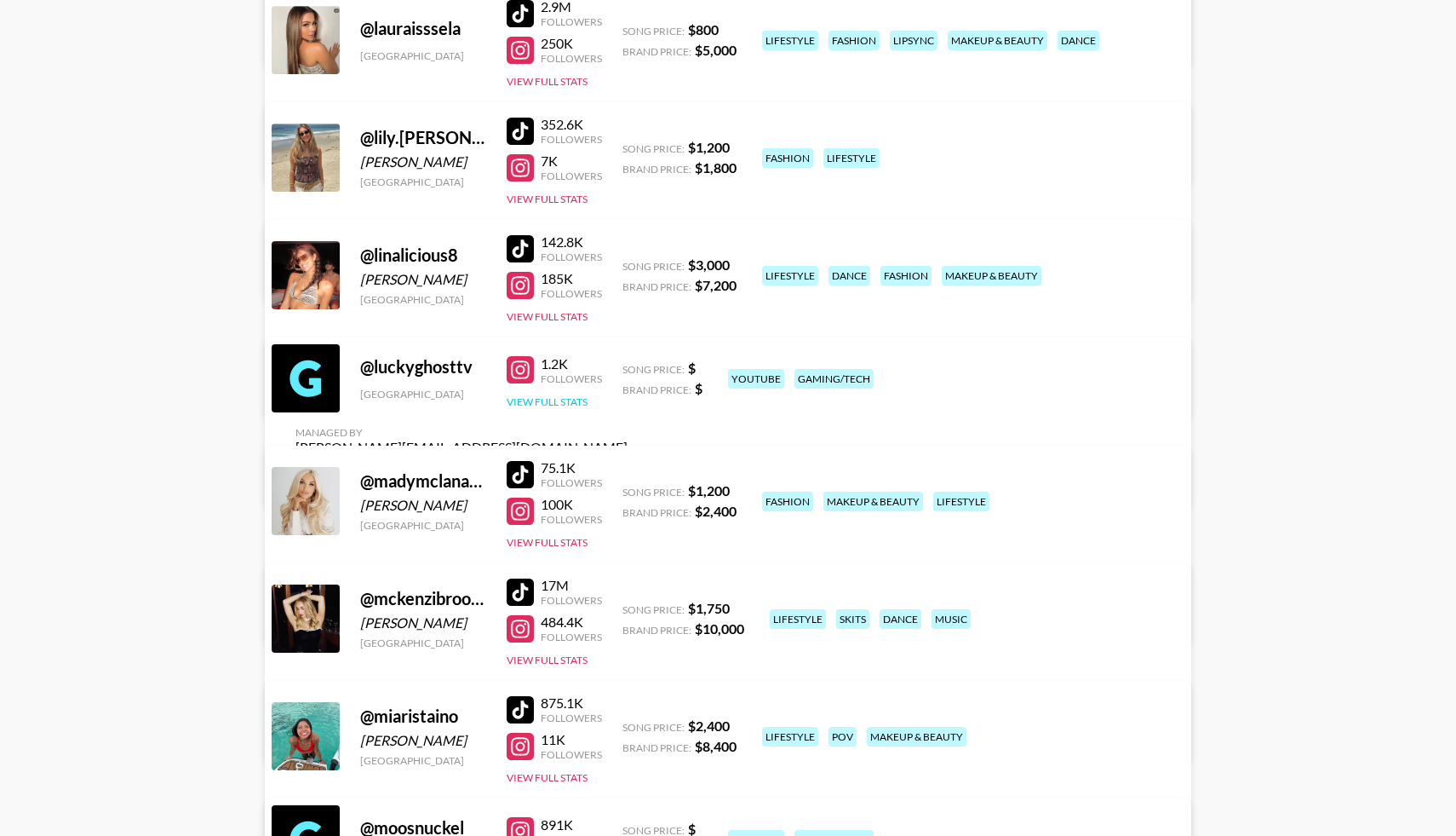
click at [529, 408] on button "View Full Stats" at bounding box center [547, 401] width 81 height 12
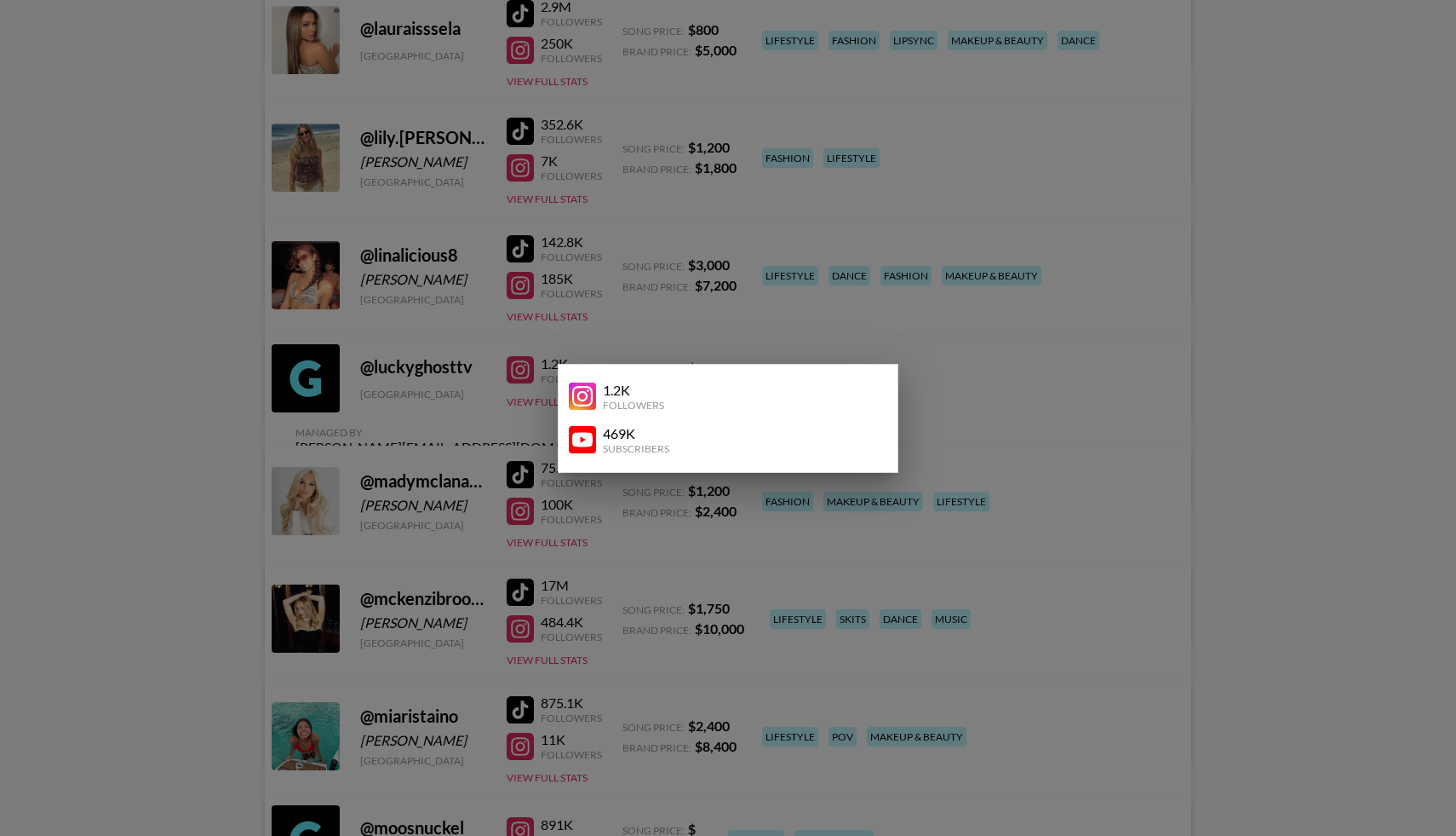
click at [593, 441] on img at bounding box center [582, 439] width 27 height 27
click at [239, 448] on div at bounding box center [728, 418] width 1456 height 836
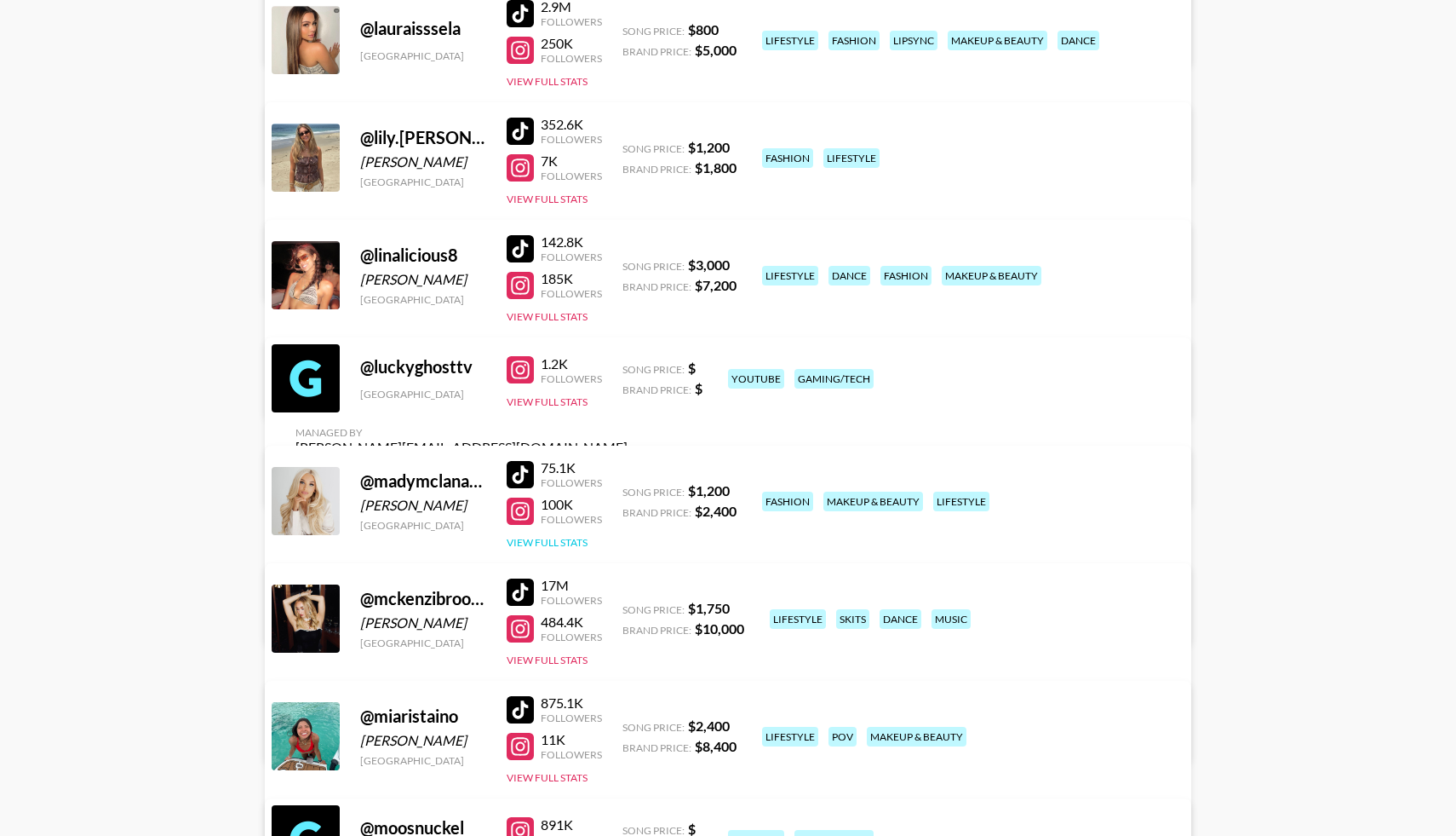
click at [524, 543] on button "View Full Stats" at bounding box center [547, 541] width 81 height 12
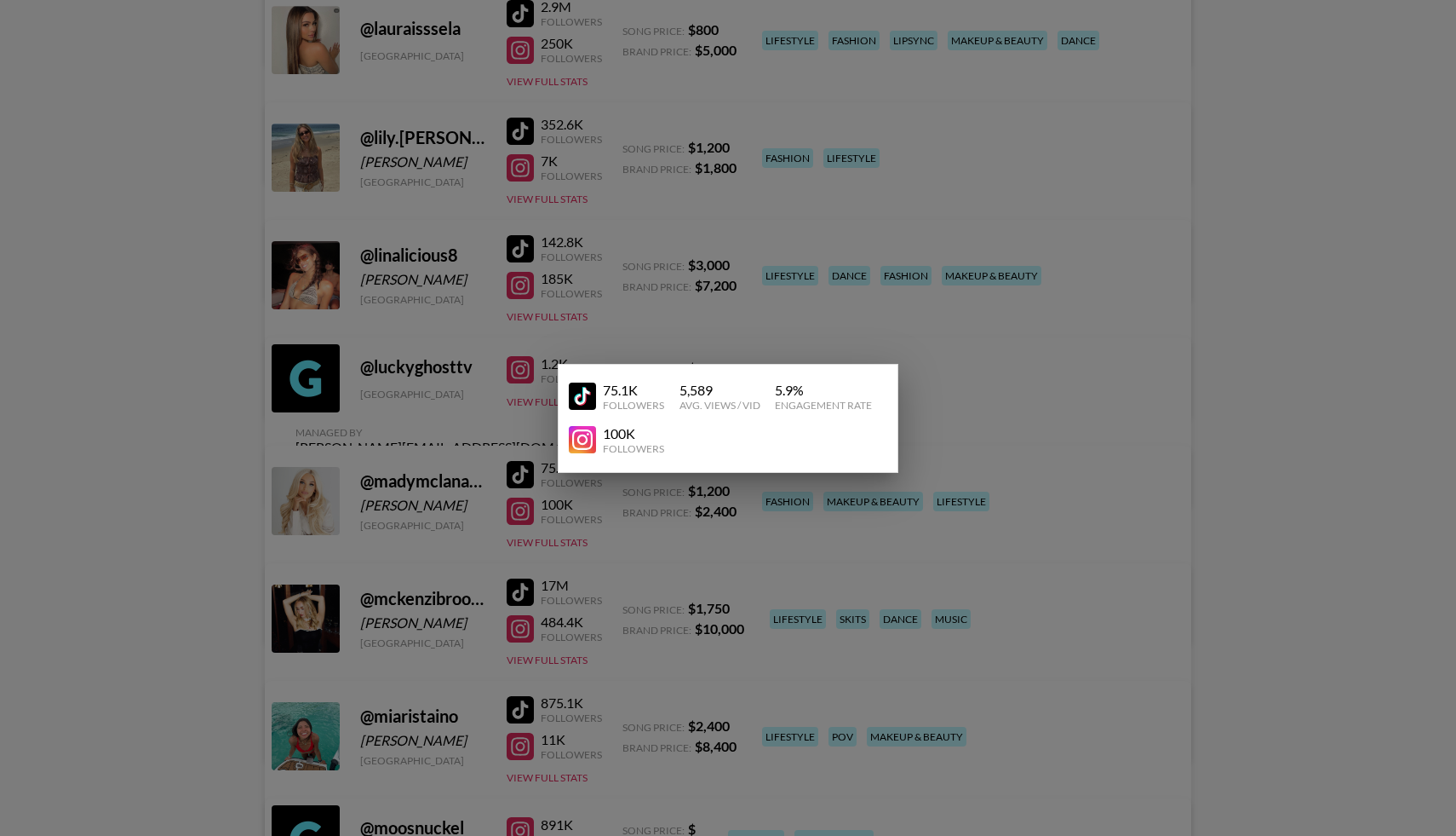
click at [183, 482] on div at bounding box center [728, 418] width 1456 height 836
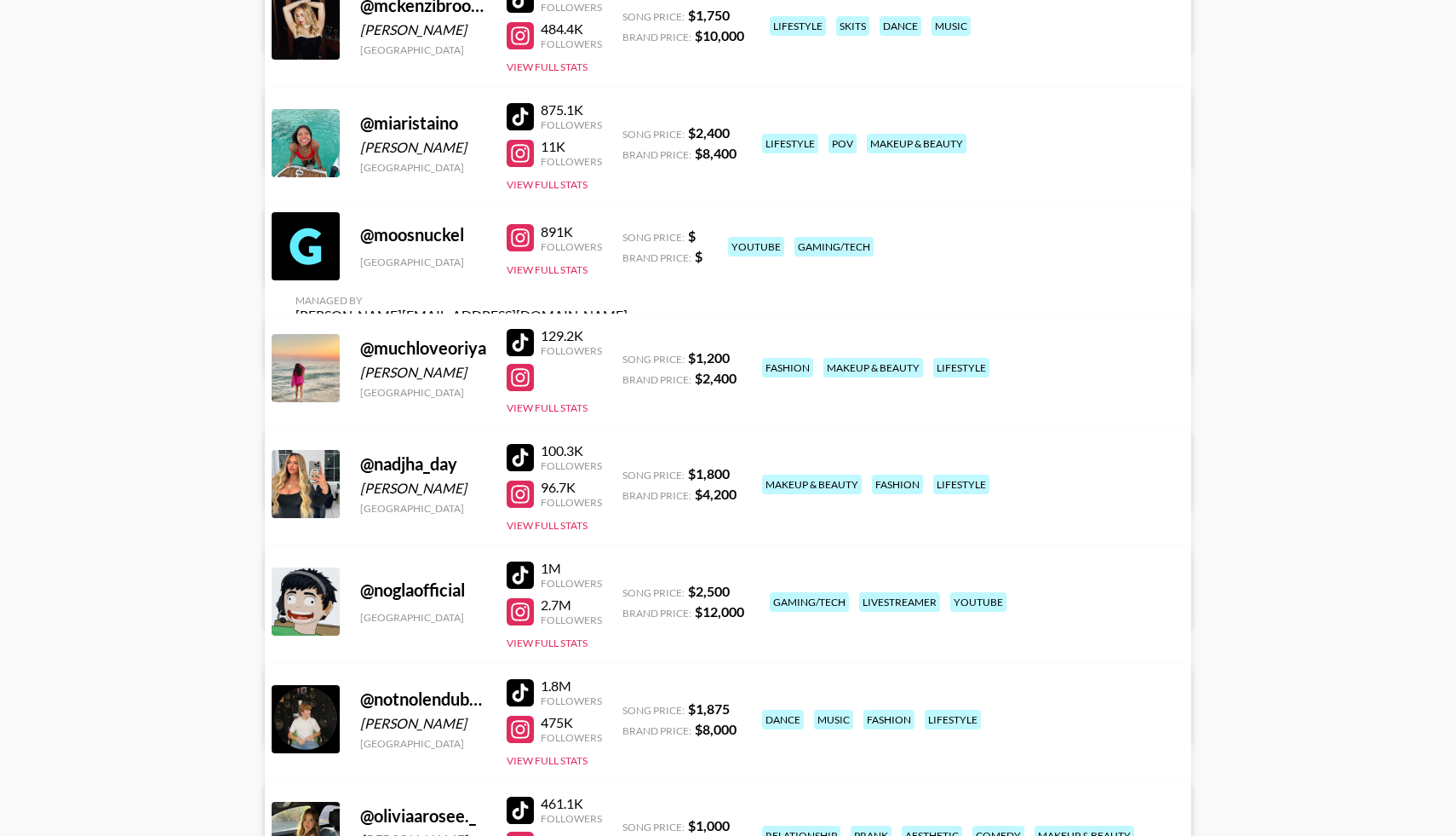
scroll to position [7961, 0]
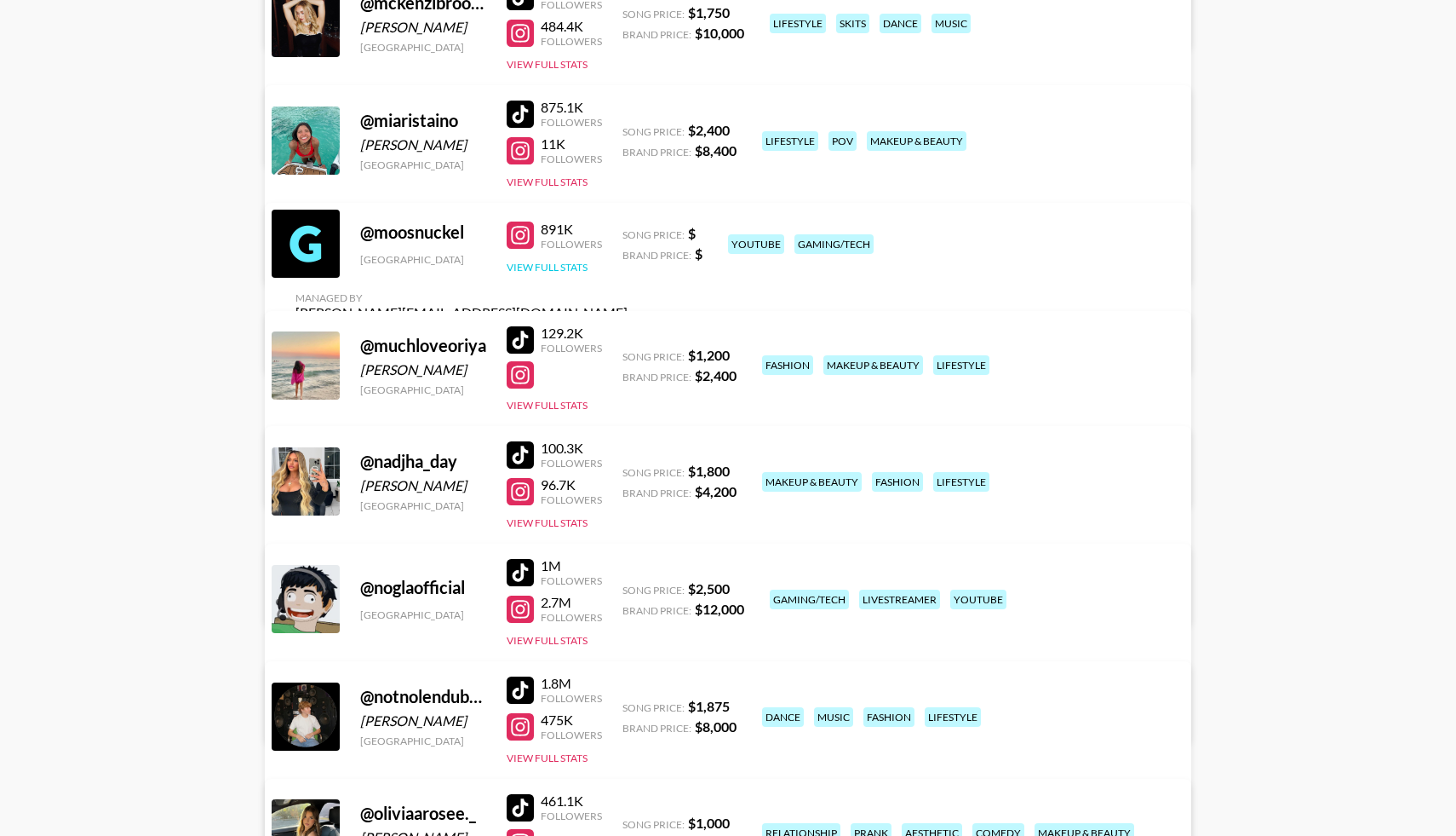
click at [532, 273] on button "View Full Stats" at bounding box center [547, 266] width 81 height 12
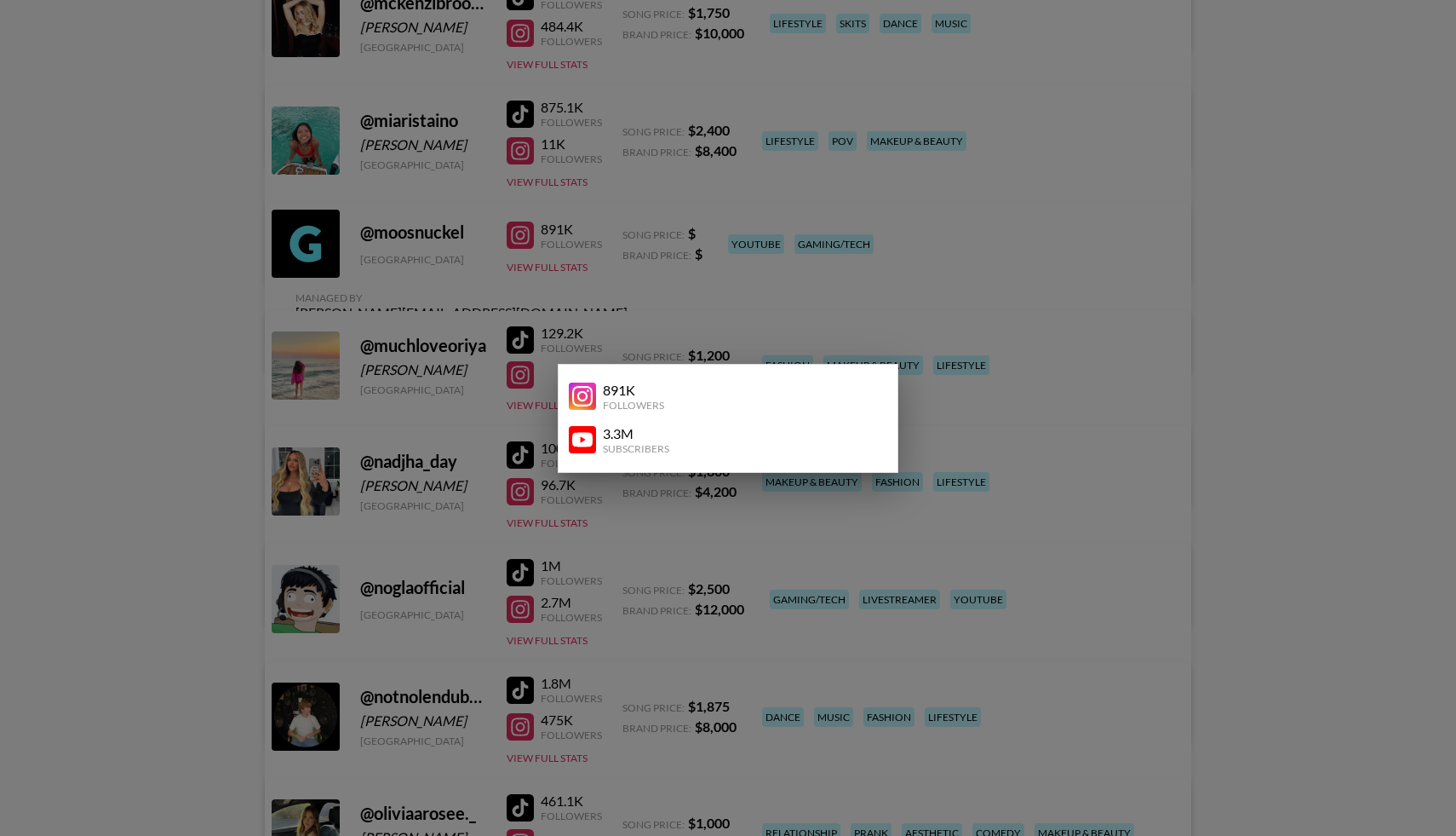
click at [580, 439] on img at bounding box center [582, 439] width 27 height 27
click at [182, 448] on div at bounding box center [728, 418] width 1456 height 836
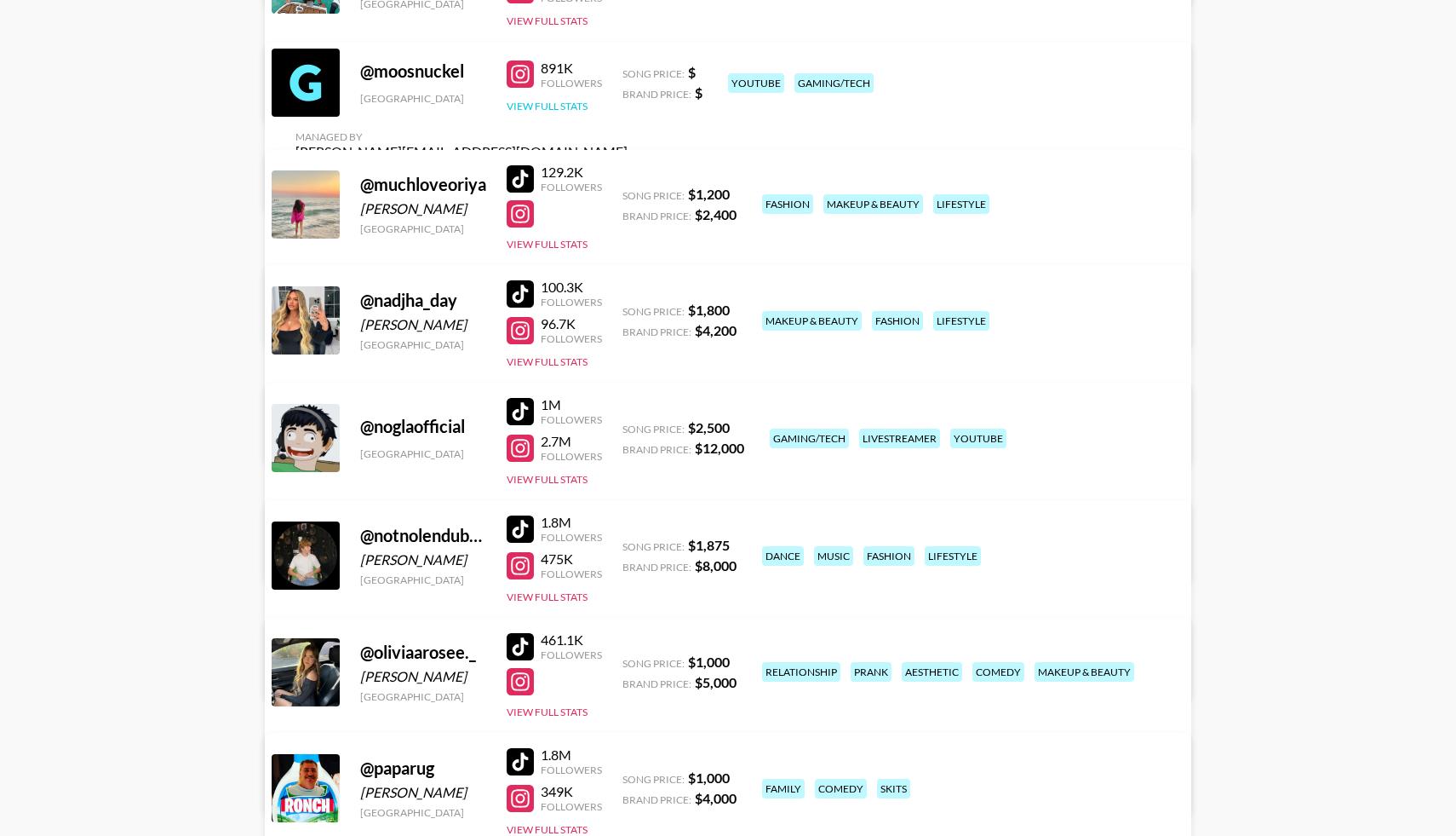
scroll to position [8152, 0]
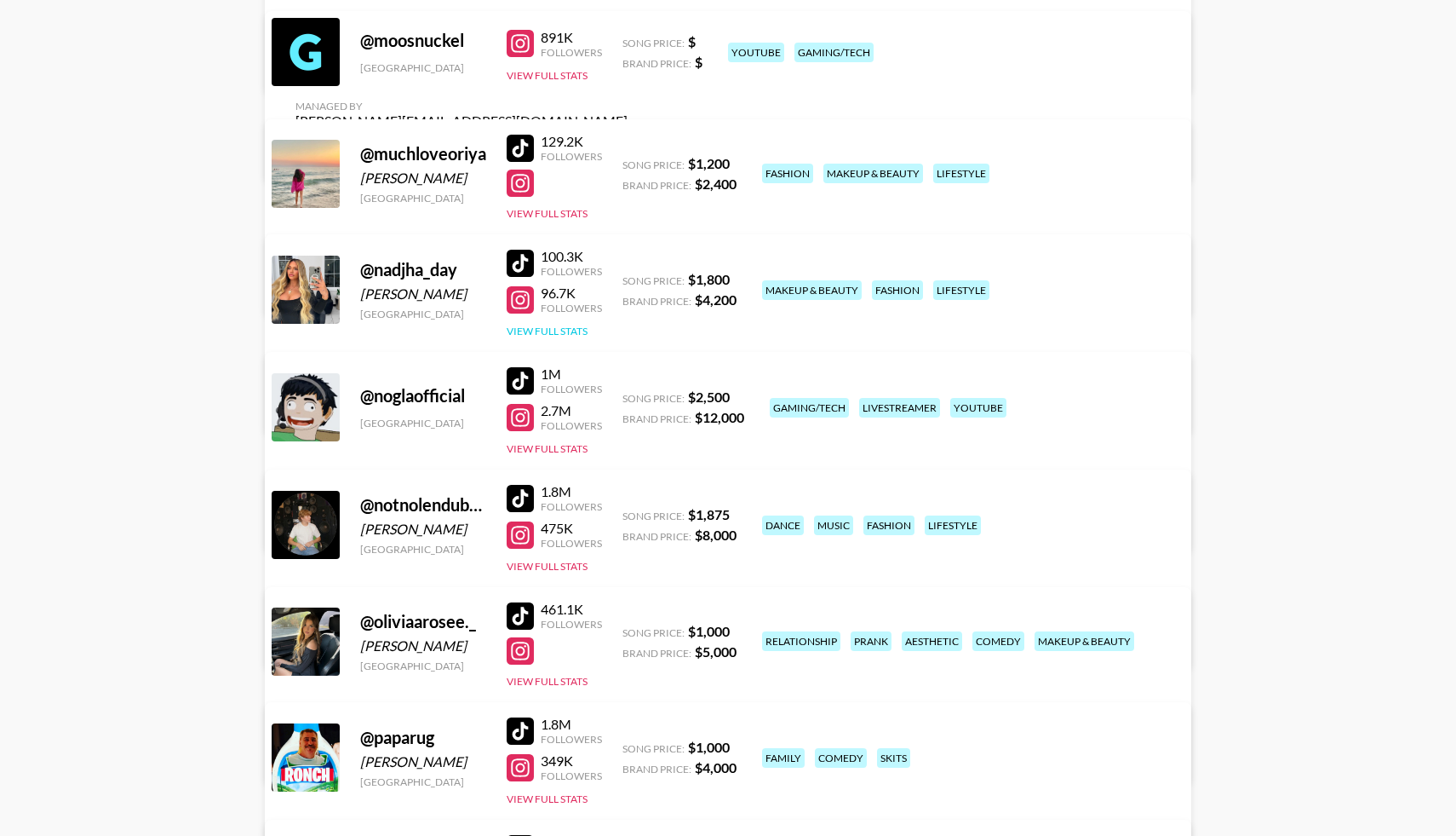
click at [550, 324] on button "View Full Stats" at bounding box center [547, 330] width 81 height 12
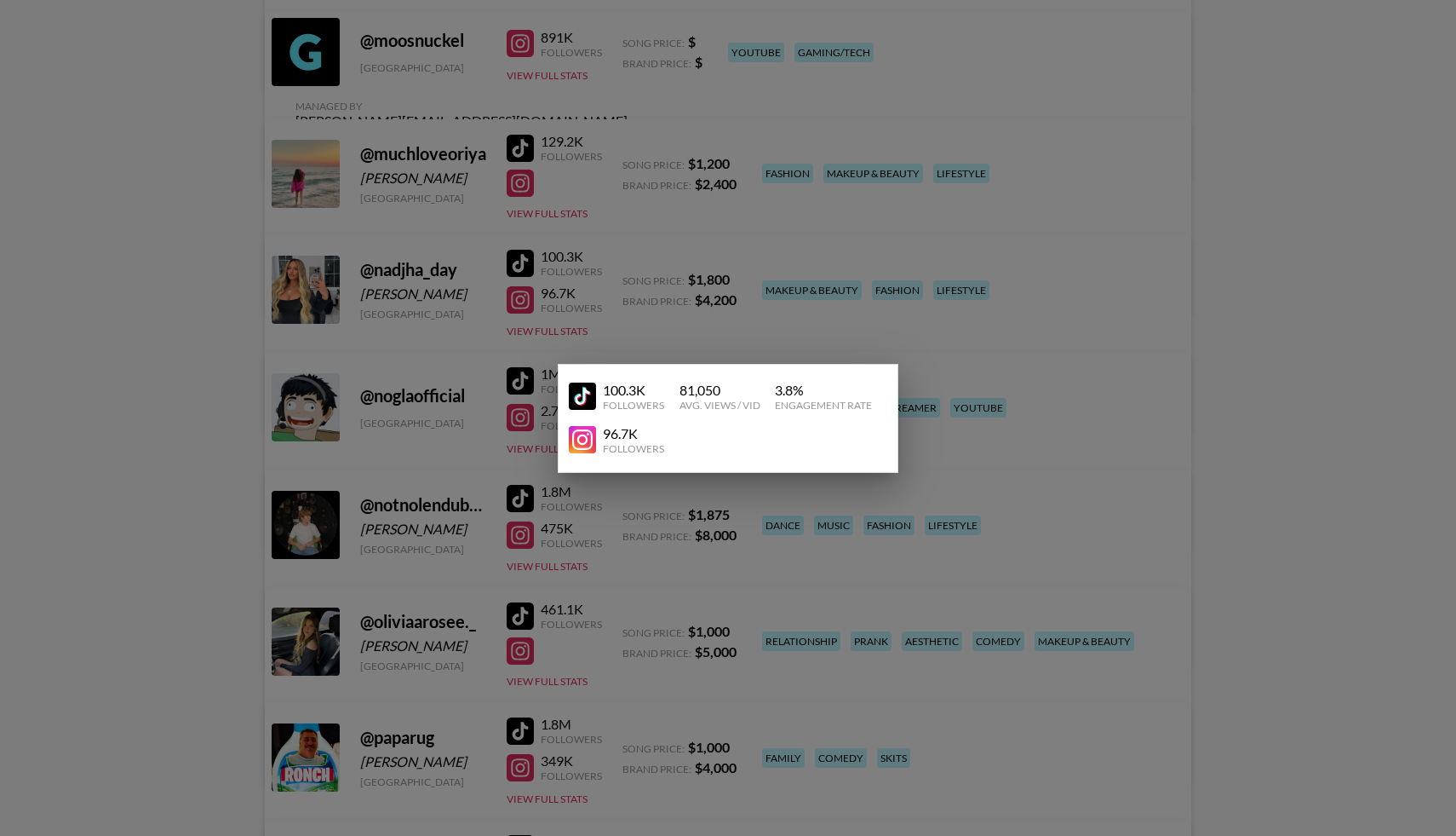
click at [426, 459] on div at bounding box center [728, 418] width 1456 height 836
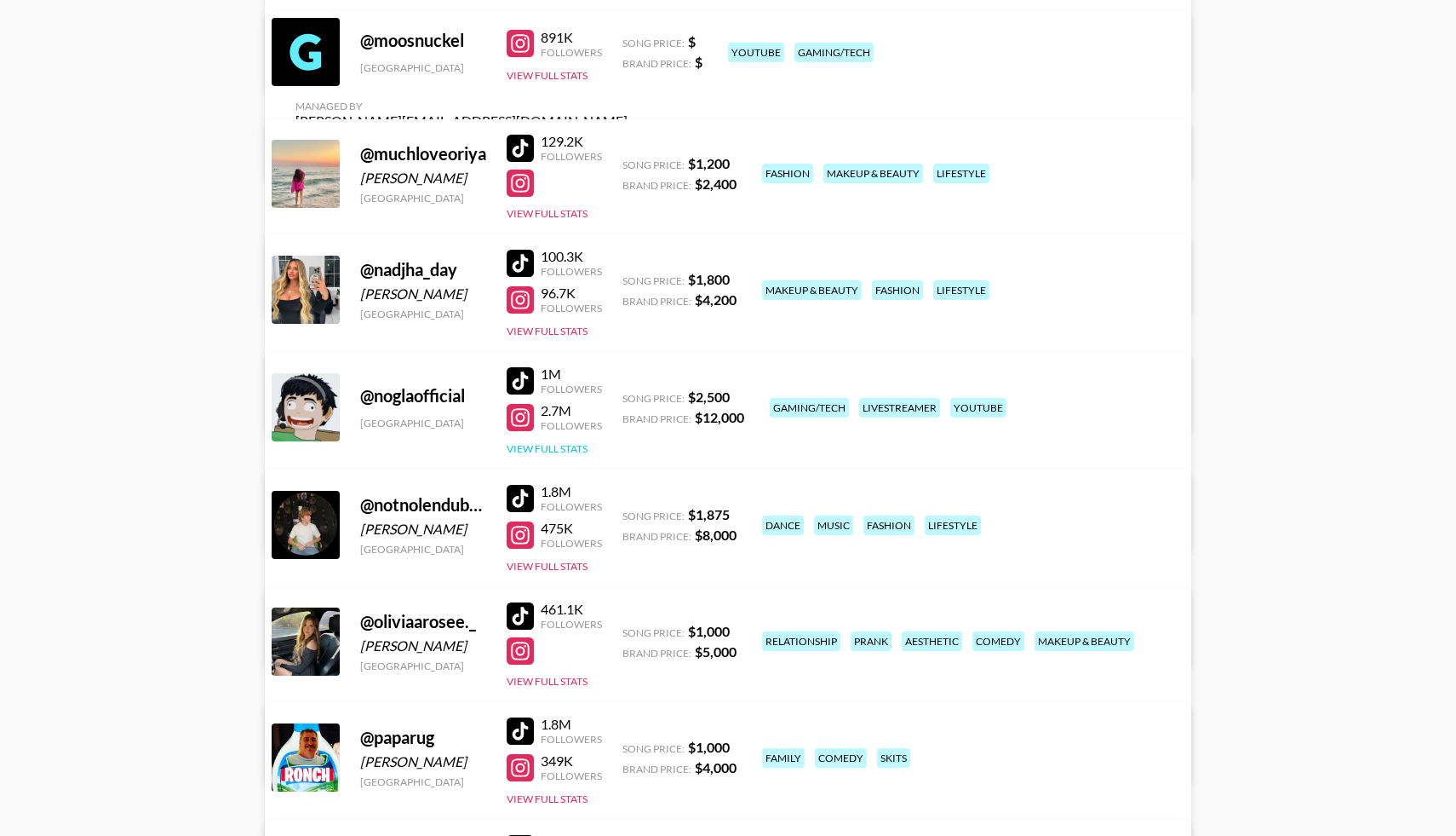
click at [527, 448] on button "View Full Stats" at bounding box center [547, 447] width 81 height 12
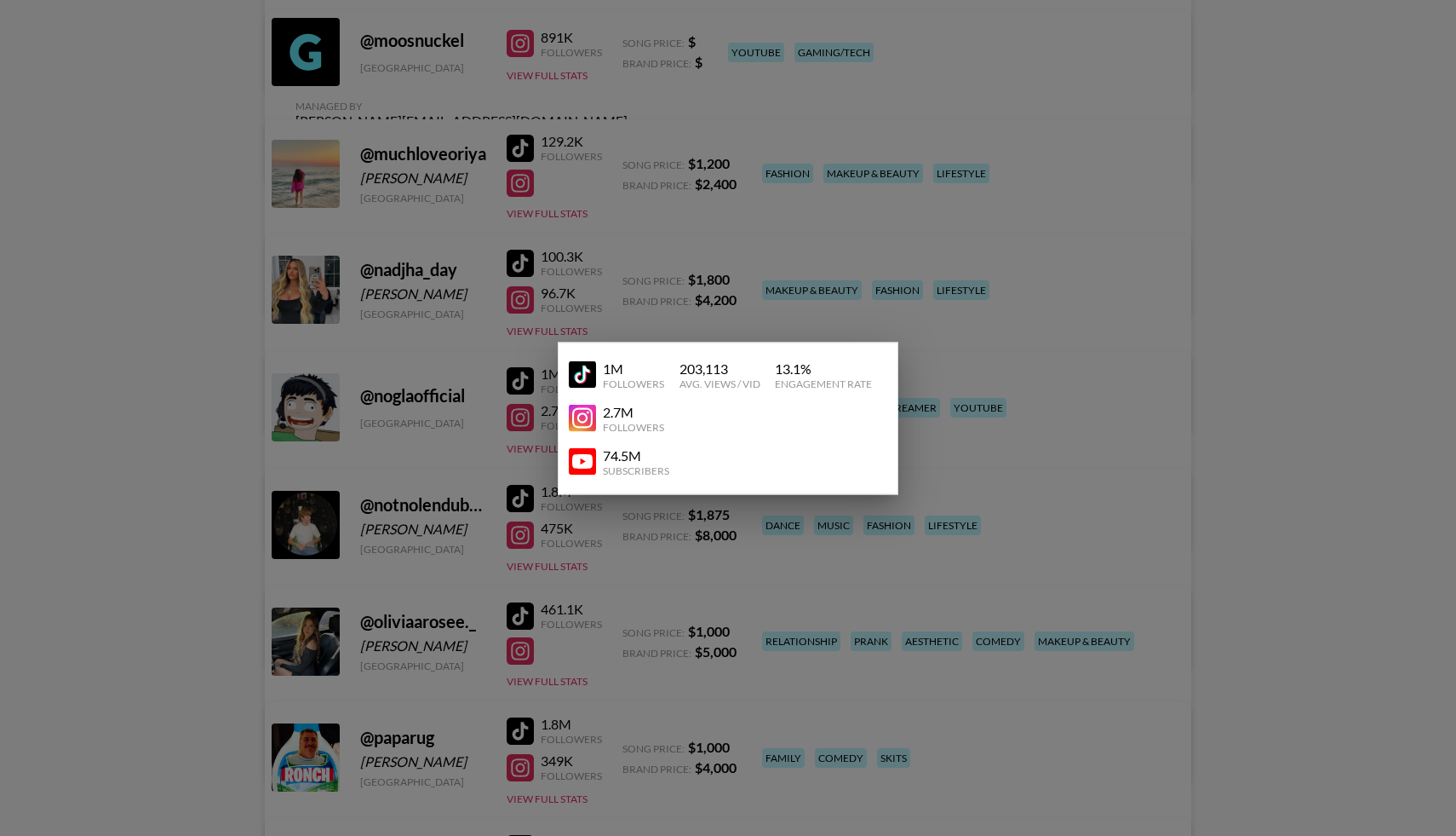
click at [592, 461] on img at bounding box center [582, 462] width 27 height 27
click at [188, 405] on div at bounding box center [728, 418] width 1456 height 836
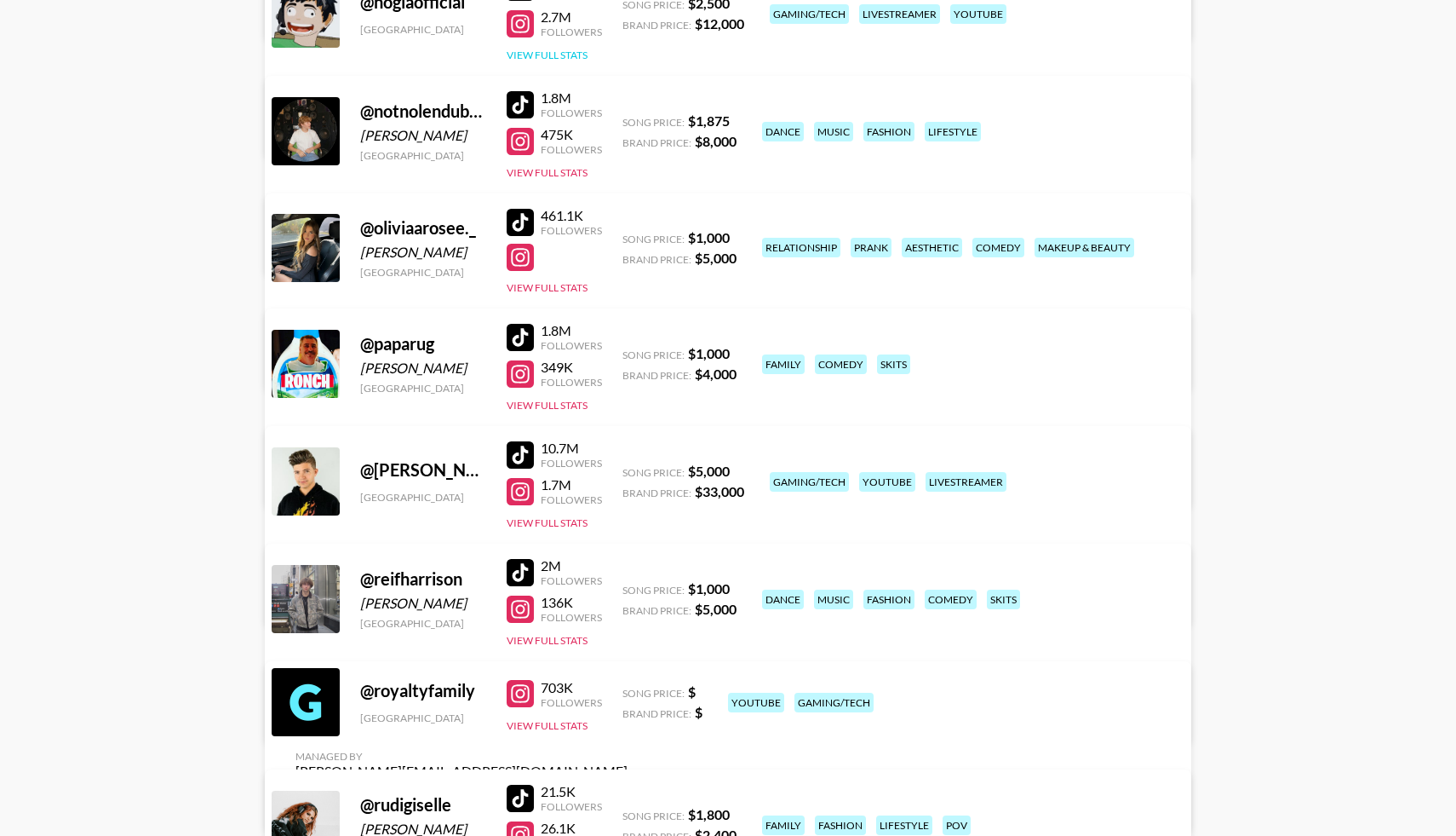
scroll to position [8572, 0]
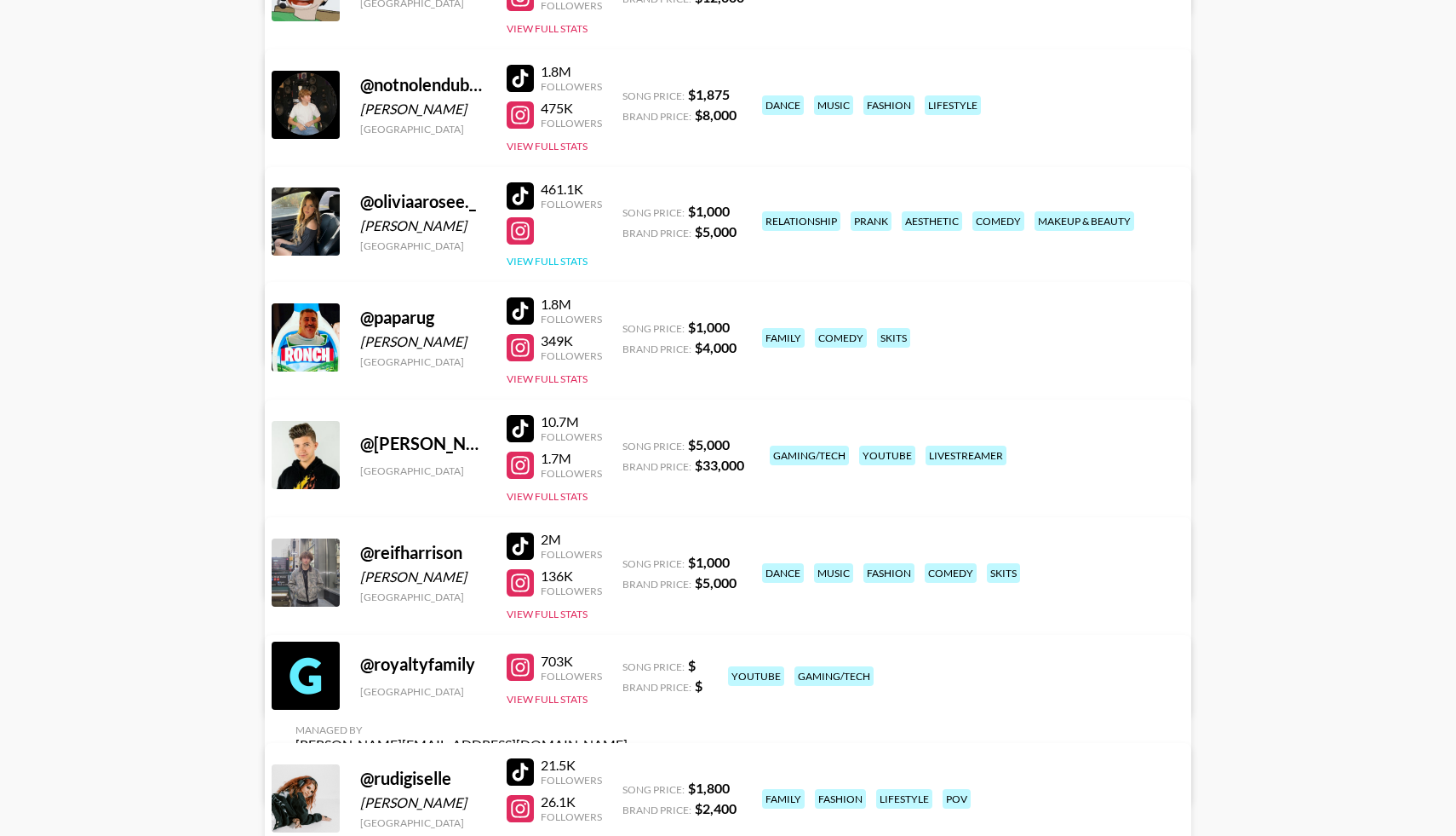
click at [542, 262] on button "View Full Stats" at bounding box center [547, 261] width 81 height 12
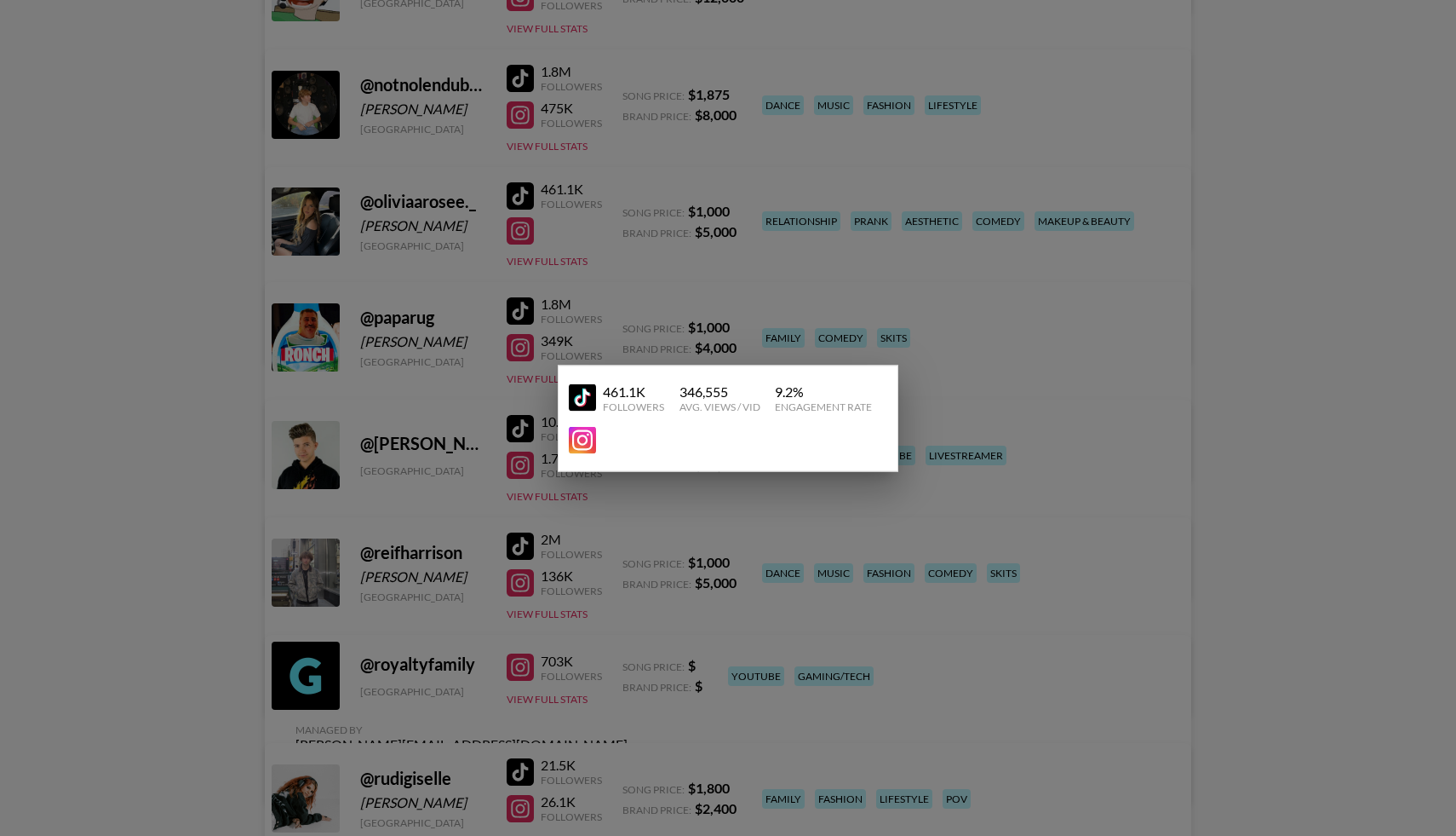
click at [244, 352] on div at bounding box center [728, 418] width 1456 height 836
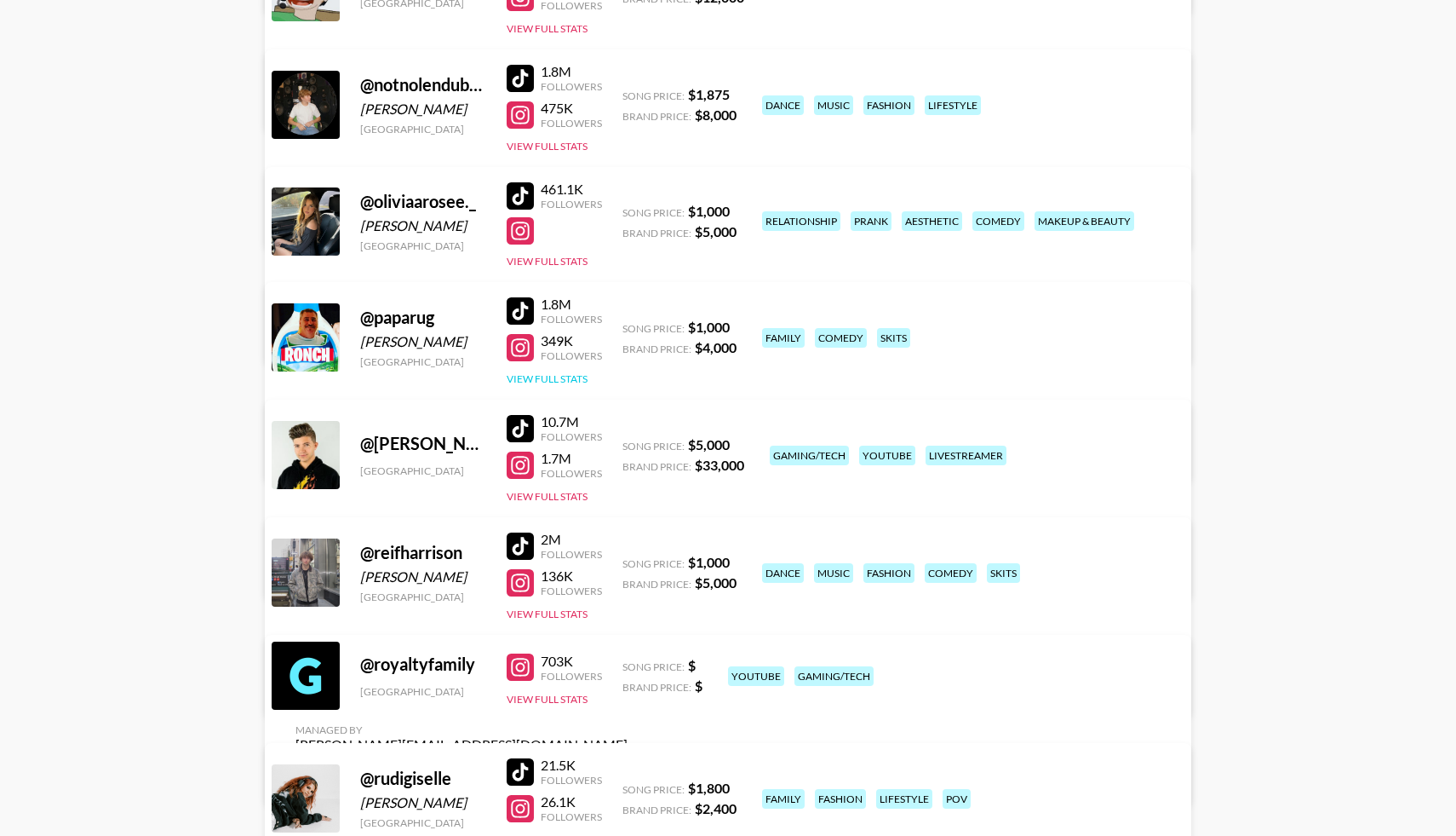
click at [541, 377] on button "View Full Stats" at bounding box center [547, 378] width 81 height 12
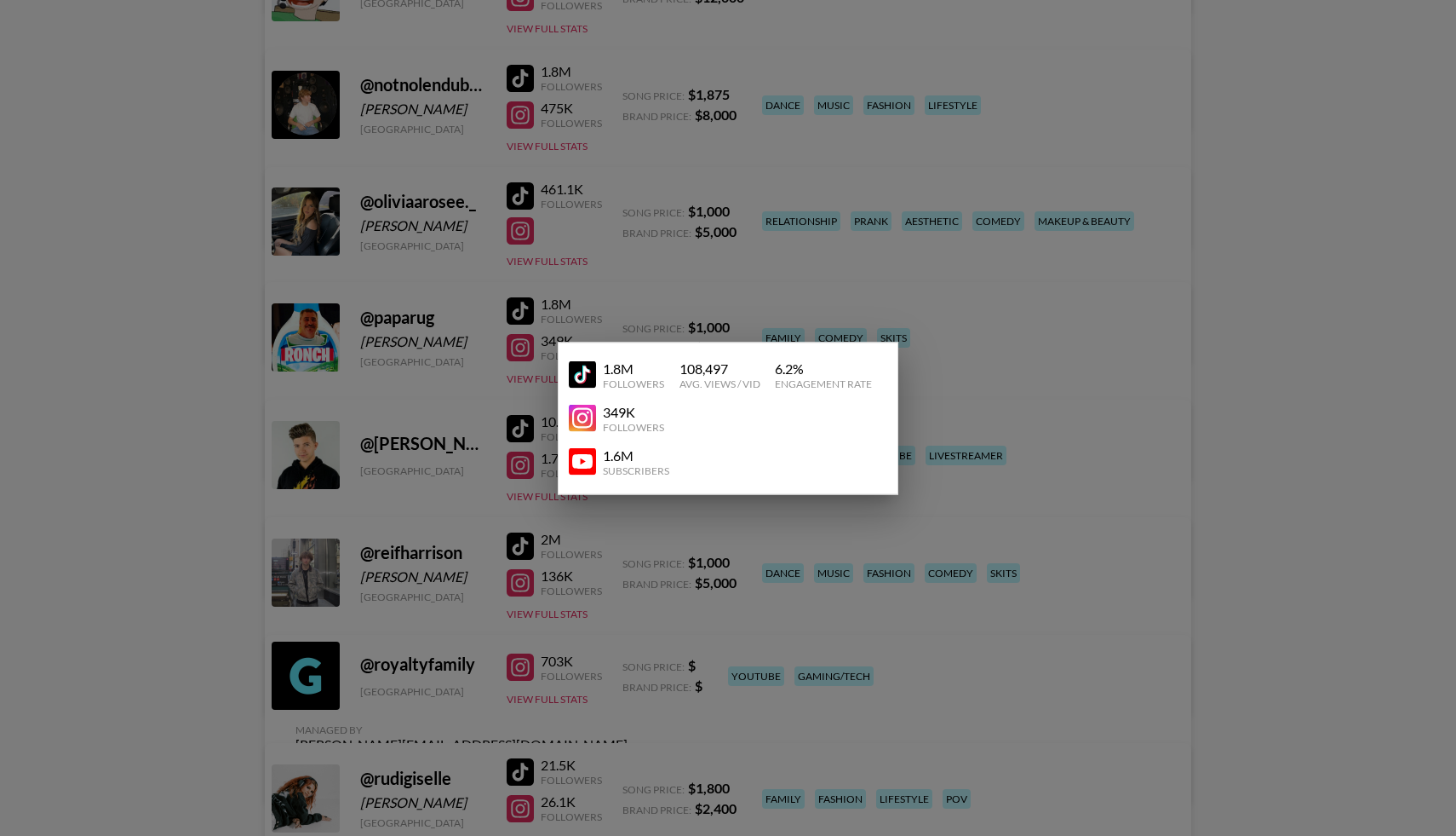
click at [584, 464] on img at bounding box center [582, 462] width 27 height 27
click at [194, 367] on div at bounding box center [728, 418] width 1456 height 836
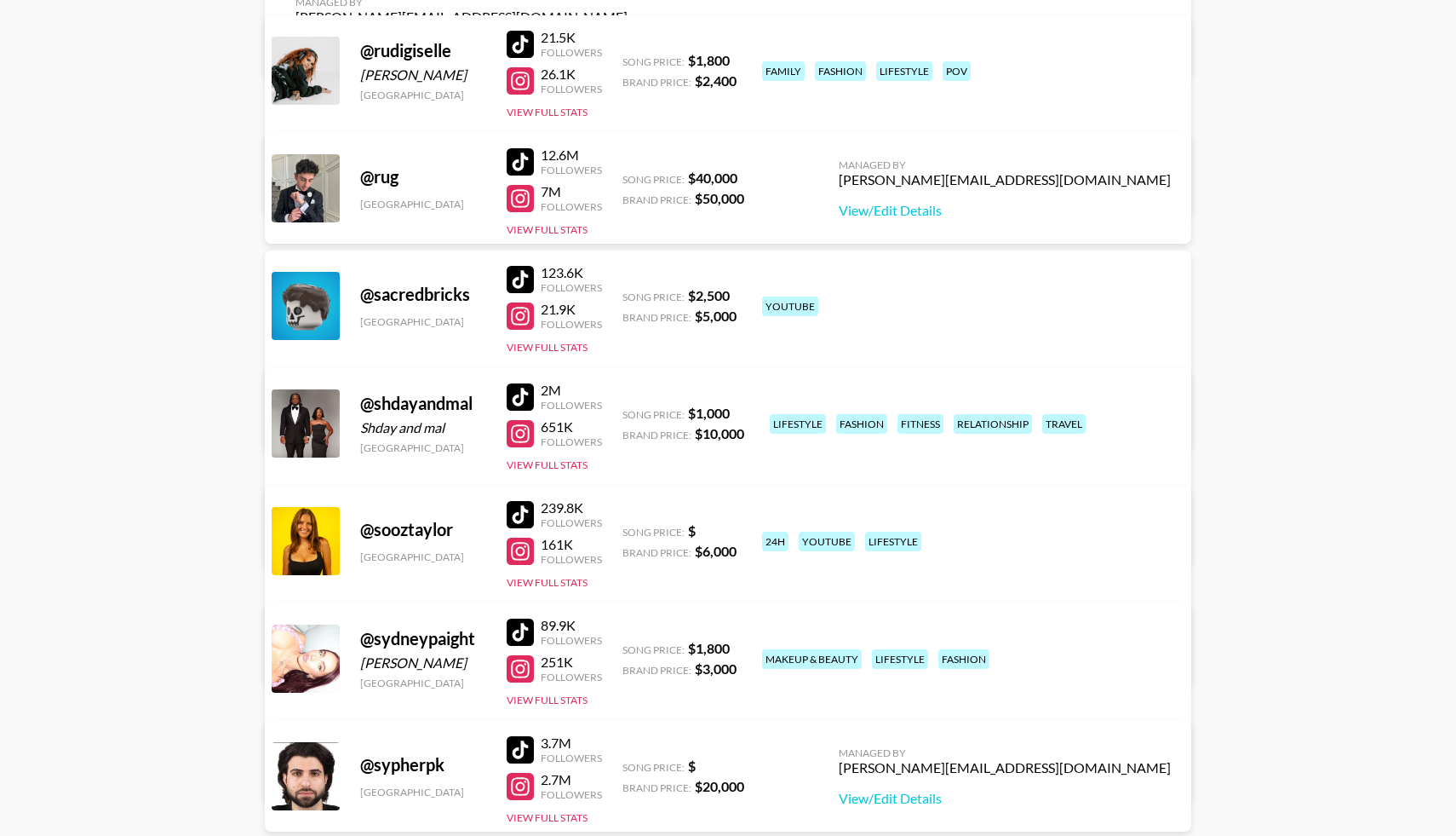
scroll to position [9379, 0]
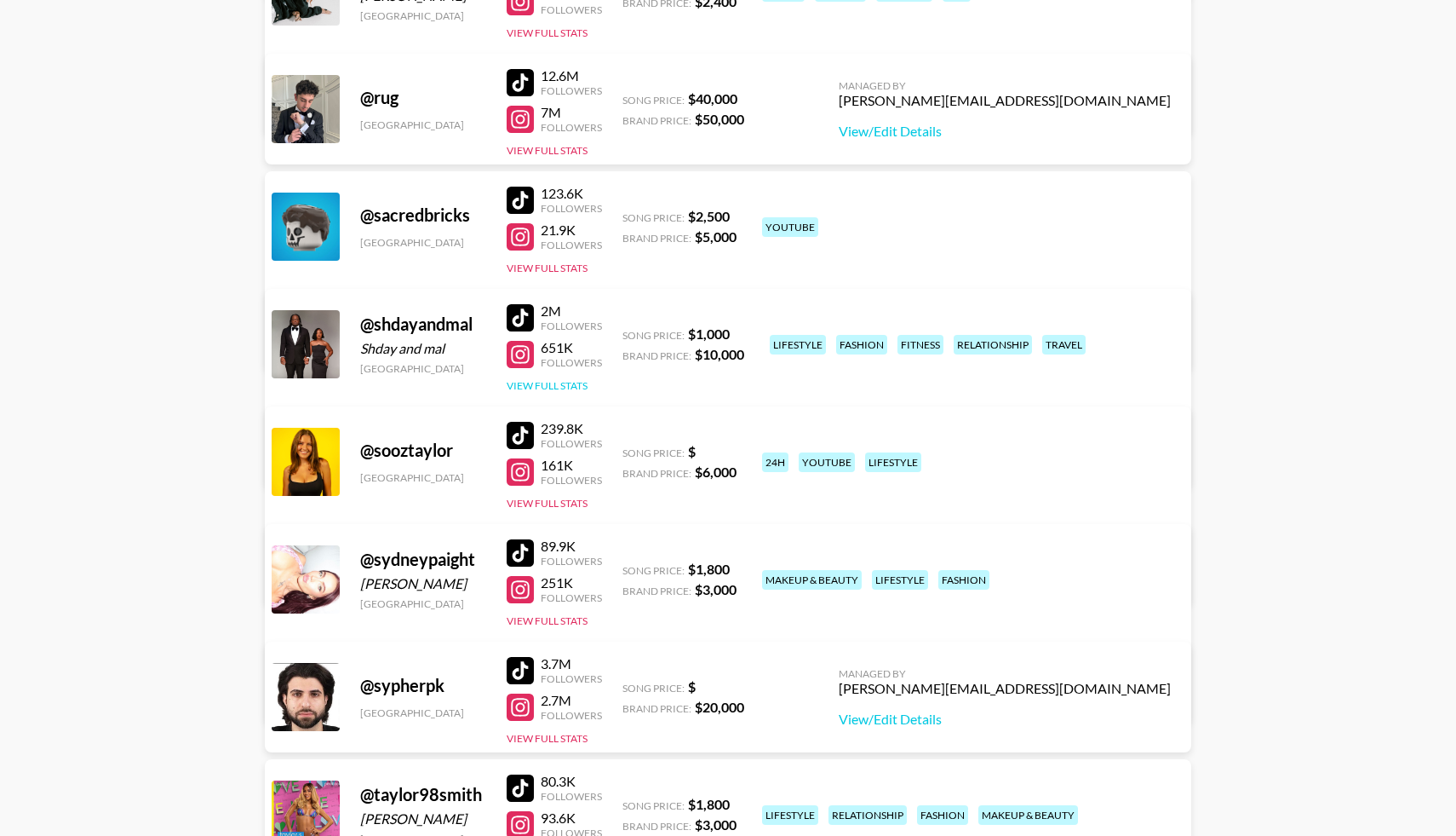
click at [543, 383] on button "View Full Stats" at bounding box center [547, 385] width 81 height 12
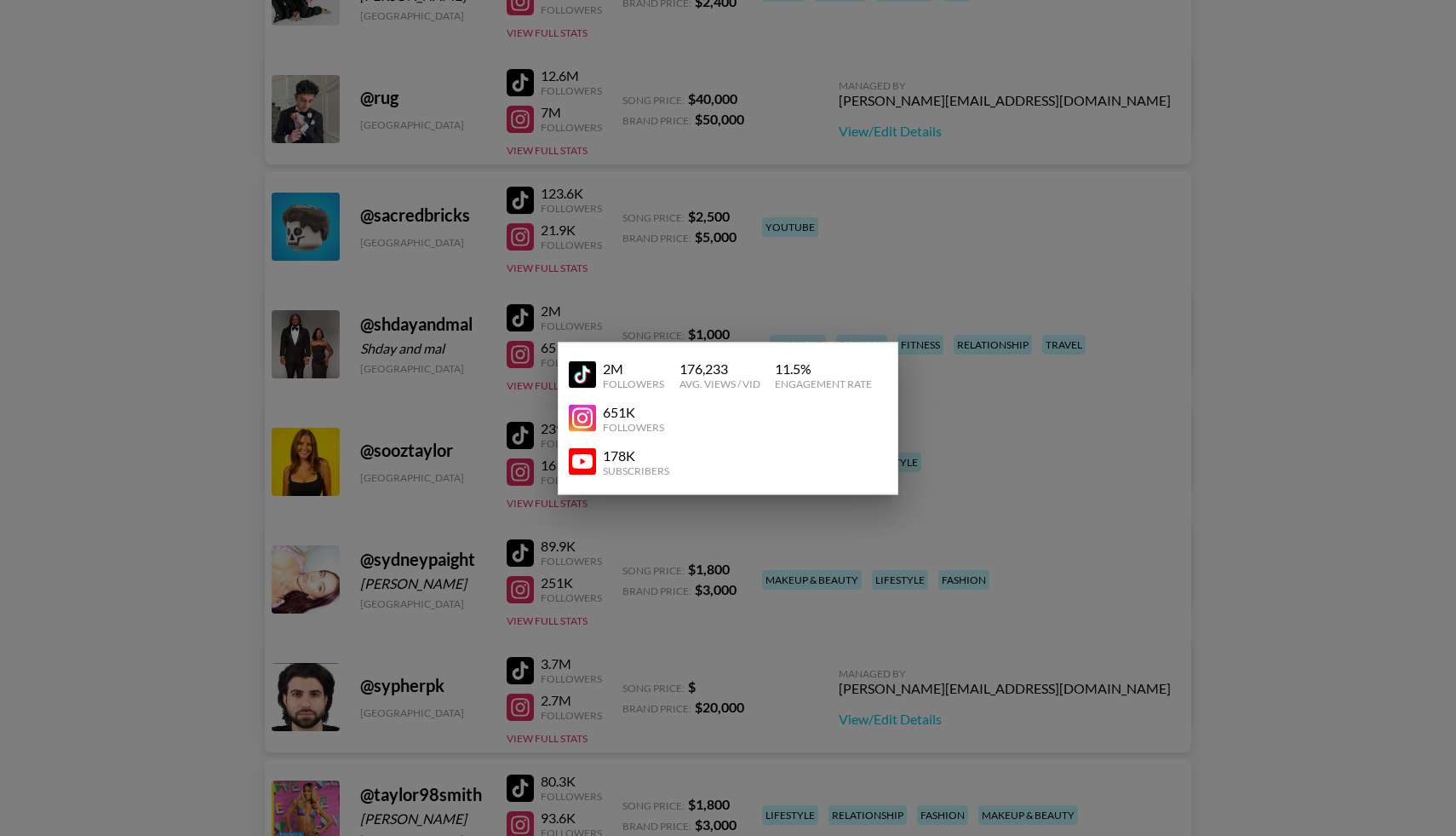
click at [589, 468] on img at bounding box center [582, 462] width 27 height 27
click at [418, 351] on div at bounding box center [728, 418] width 1456 height 836
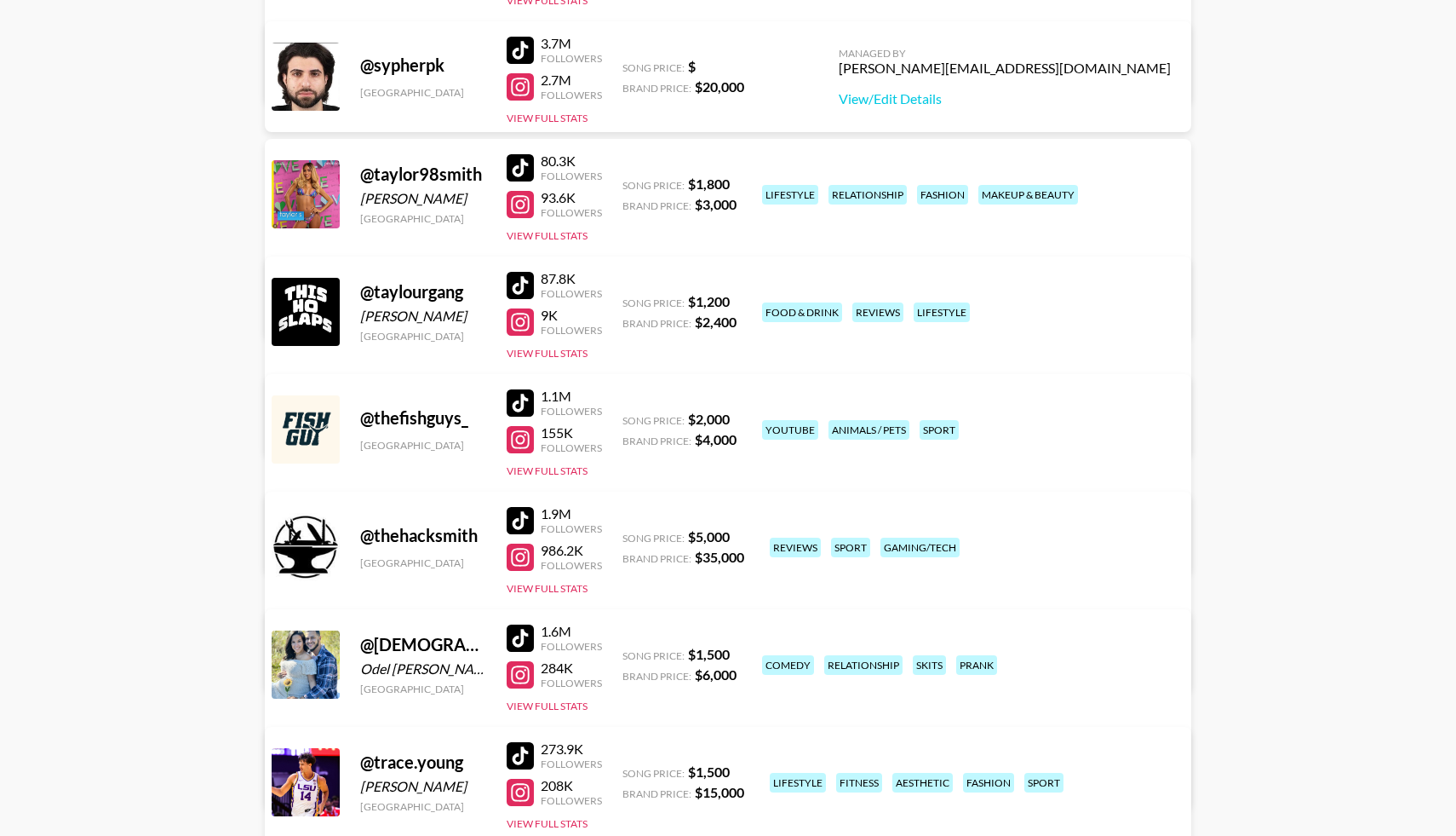
scroll to position [10001, 0]
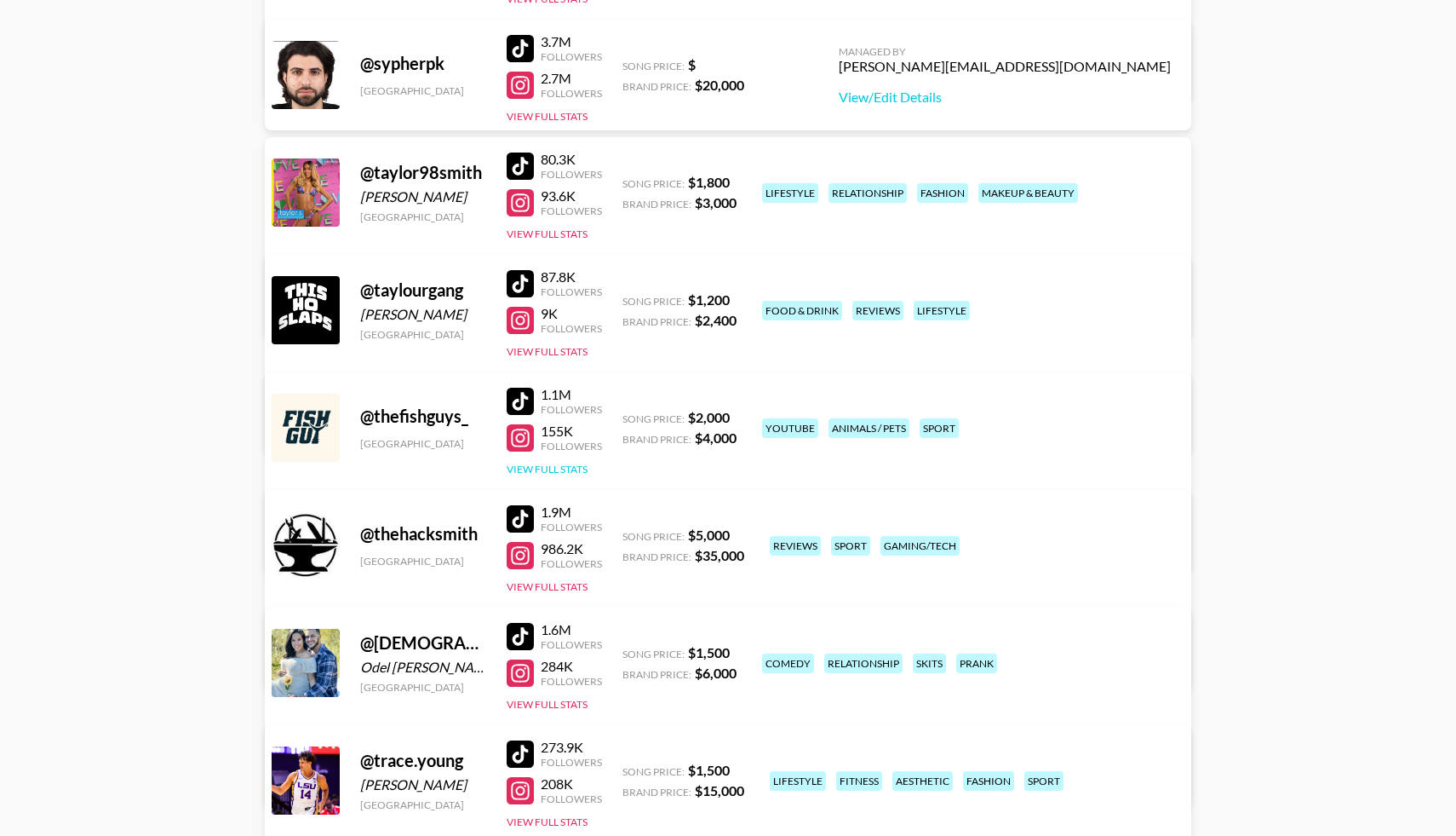
click at [526, 465] on button "View Full Stats" at bounding box center [547, 468] width 81 height 12
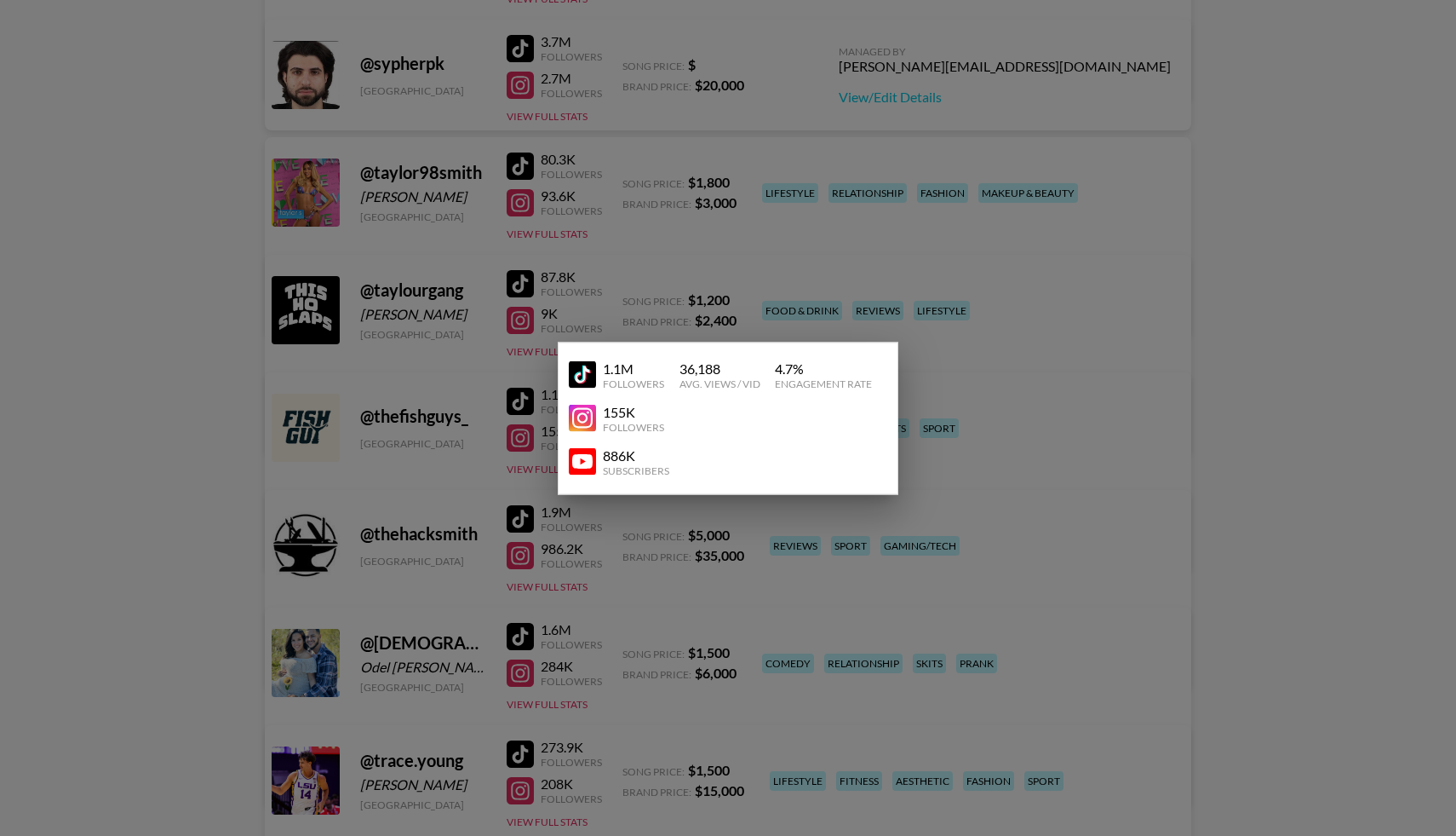
click at [592, 464] on img at bounding box center [582, 462] width 27 height 27
click at [173, 388] on div at bounding box center [728, 418] width 1456 height 836
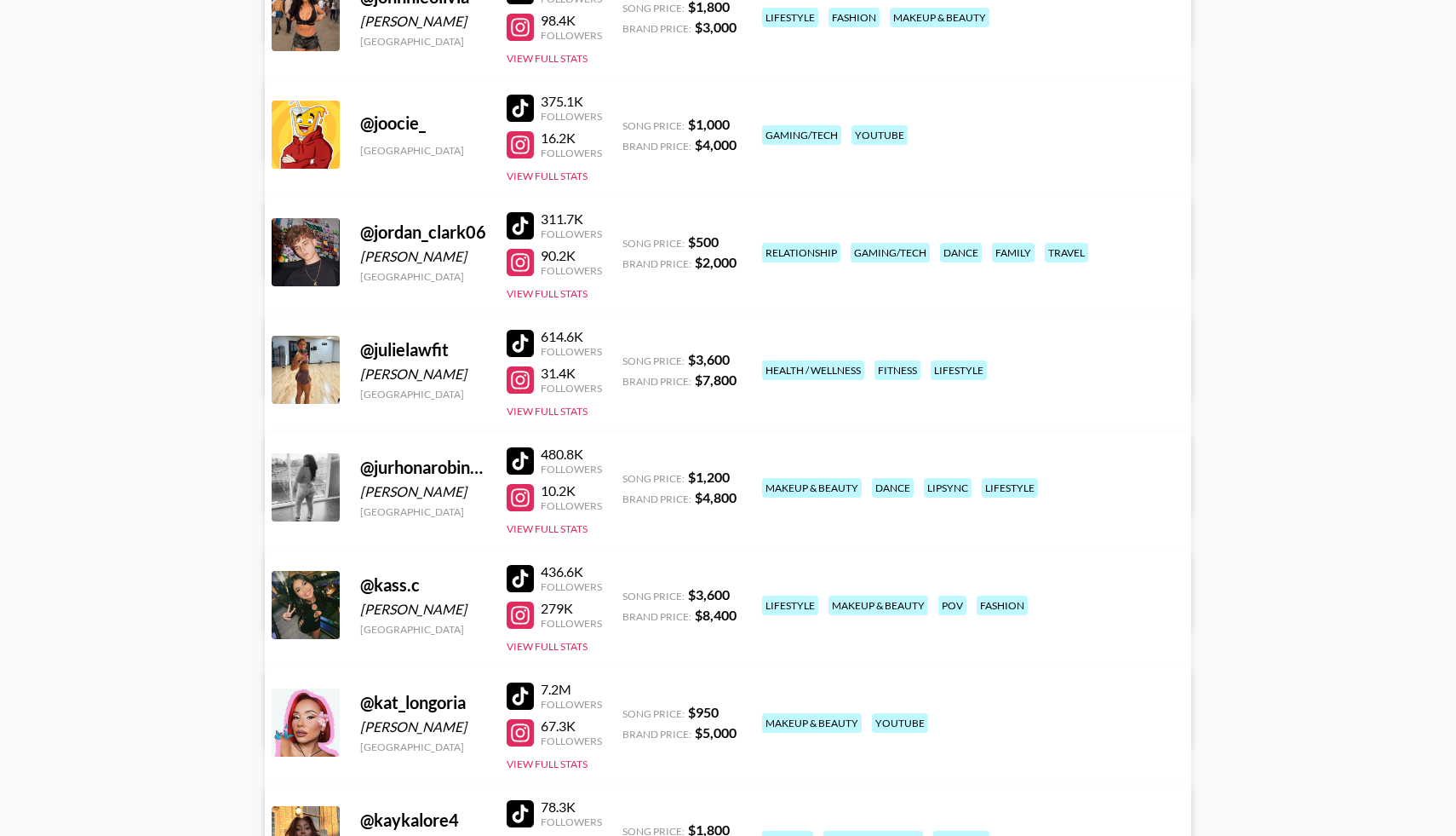
scroll to position [5951, 0]
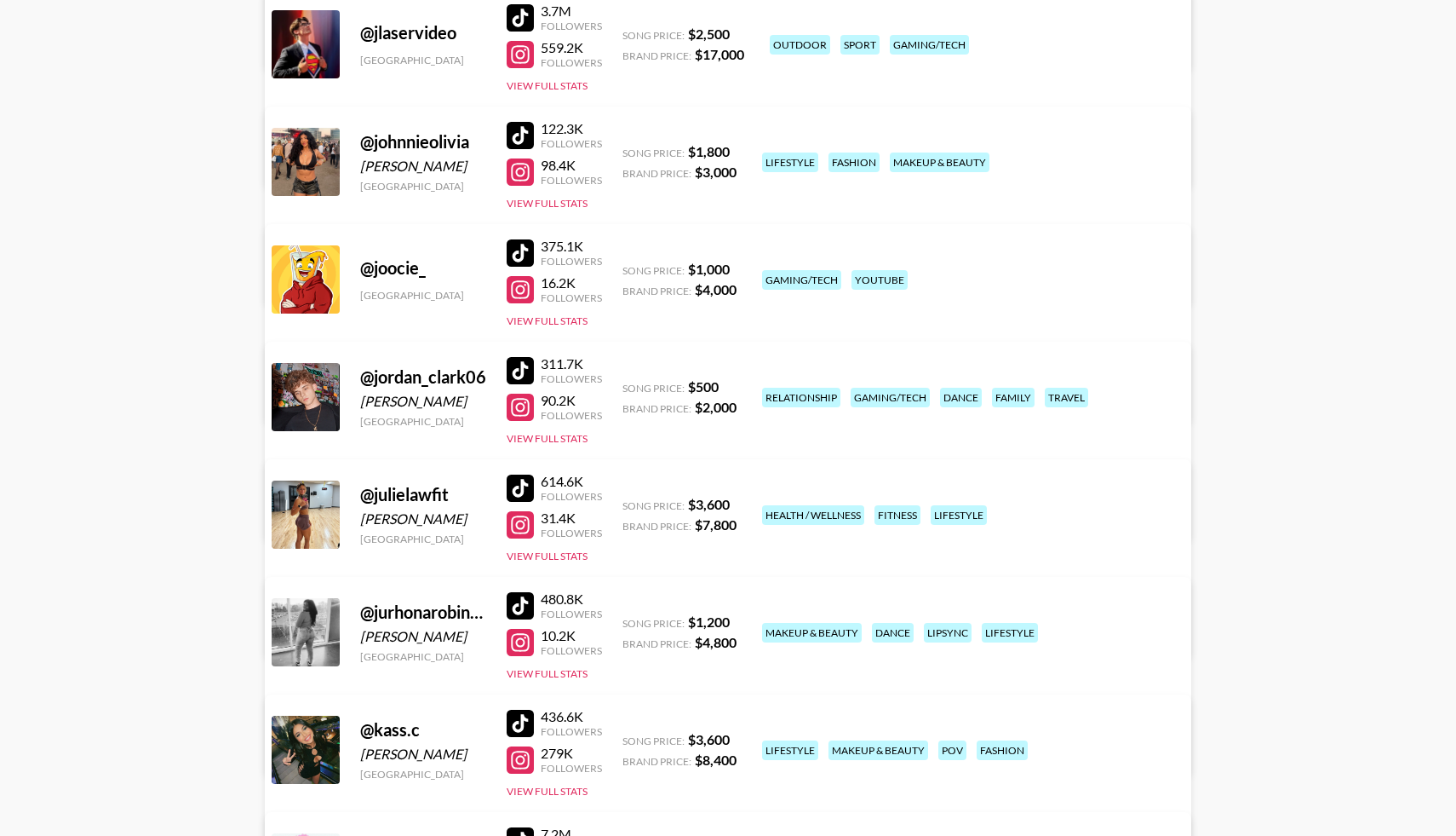
click at [517, 403] on div at bounding box center [520, 407] width 27 height 27
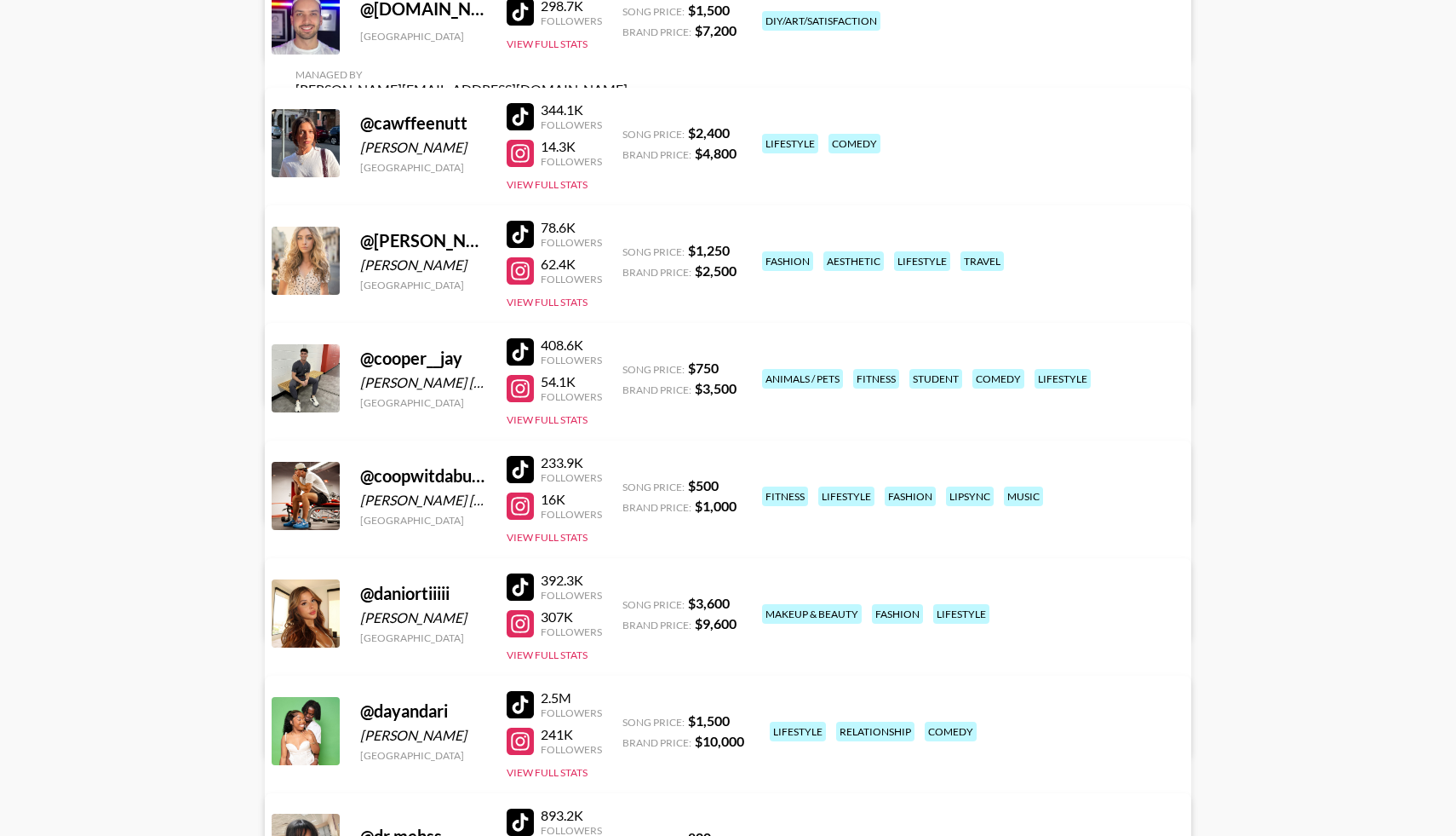
scroll to position [3625, 0]
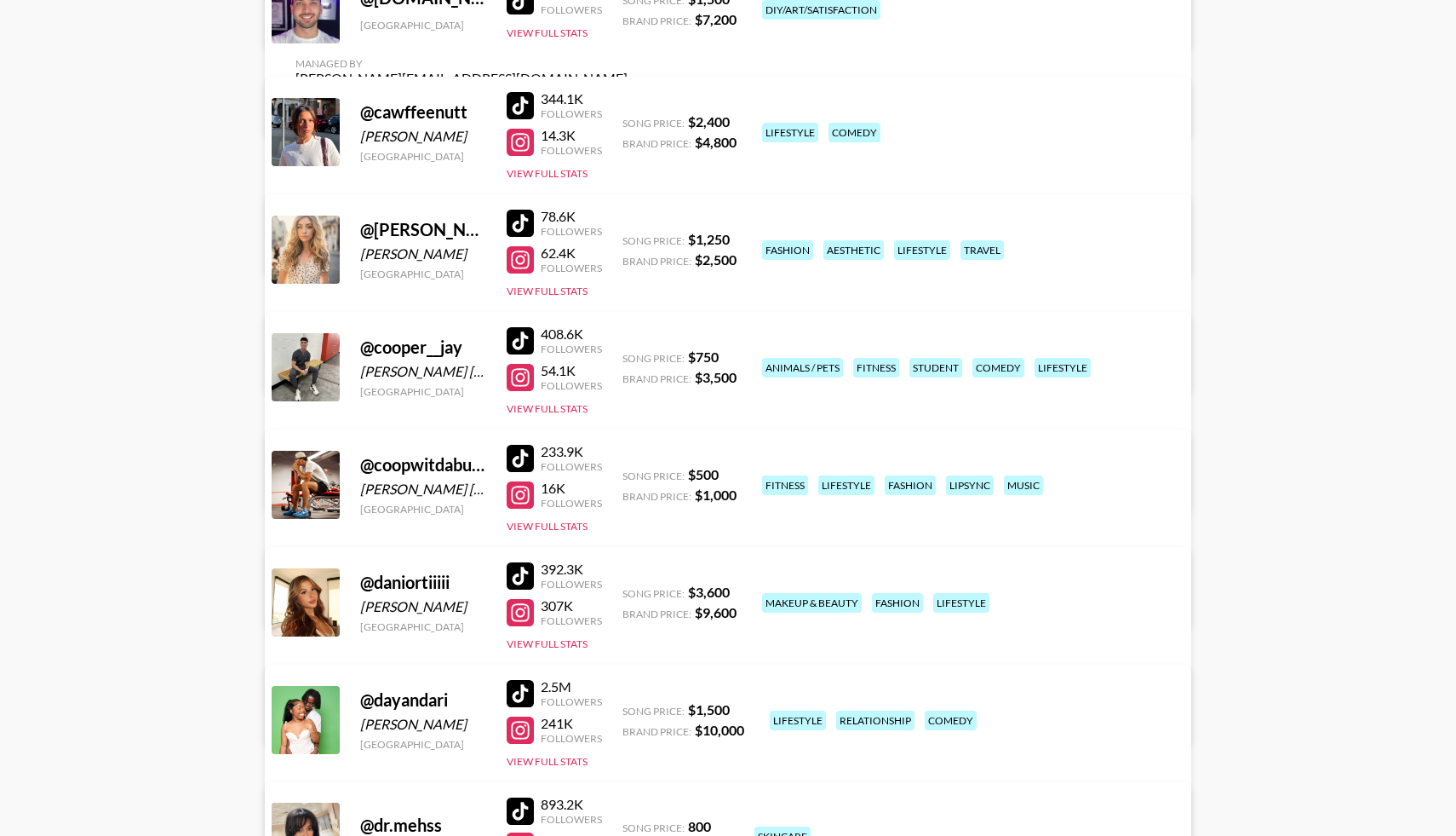
click at [516, 496] on div at bounding box center [520, 495] width 27 height 27
